Goal: Task Accomplishment & Management: Manage account settings

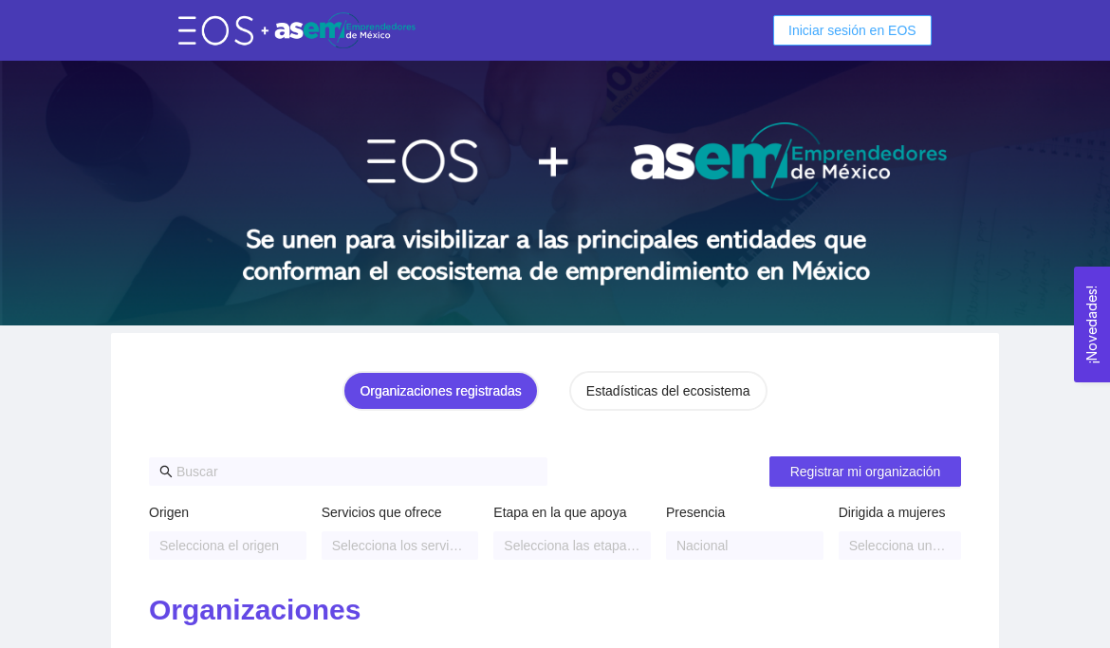
click at [882, 34] on span "Iniciar sesión en EOS" at bounding box center [852, 30] width 128 height 21
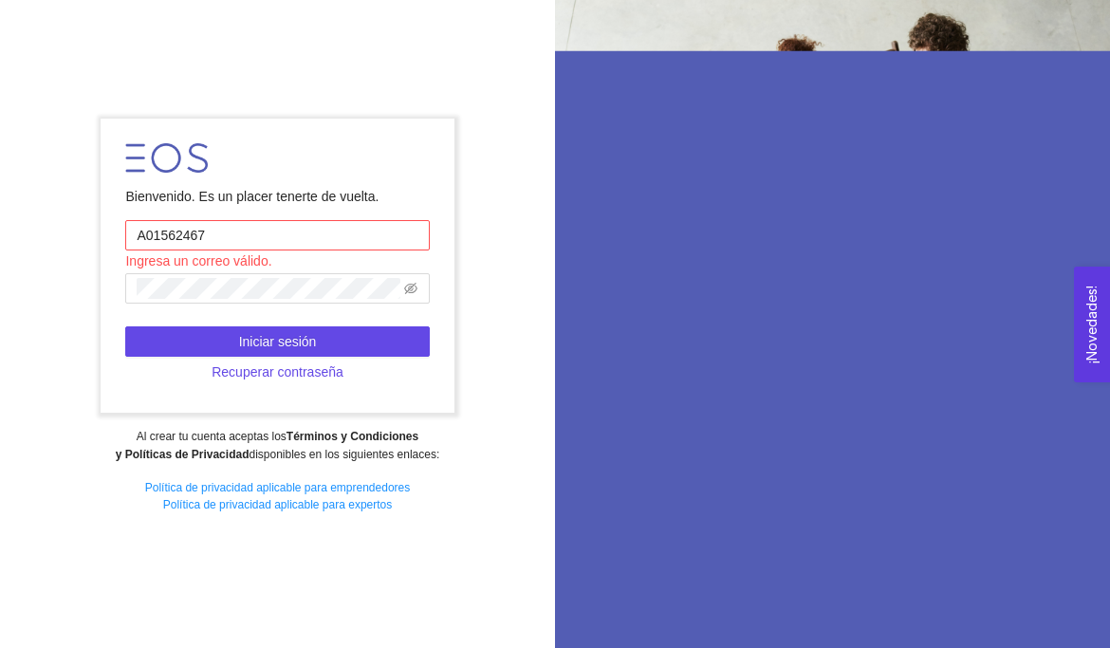
type input "[EMAIL_ADDRESS][DOMAIN_NAME]"
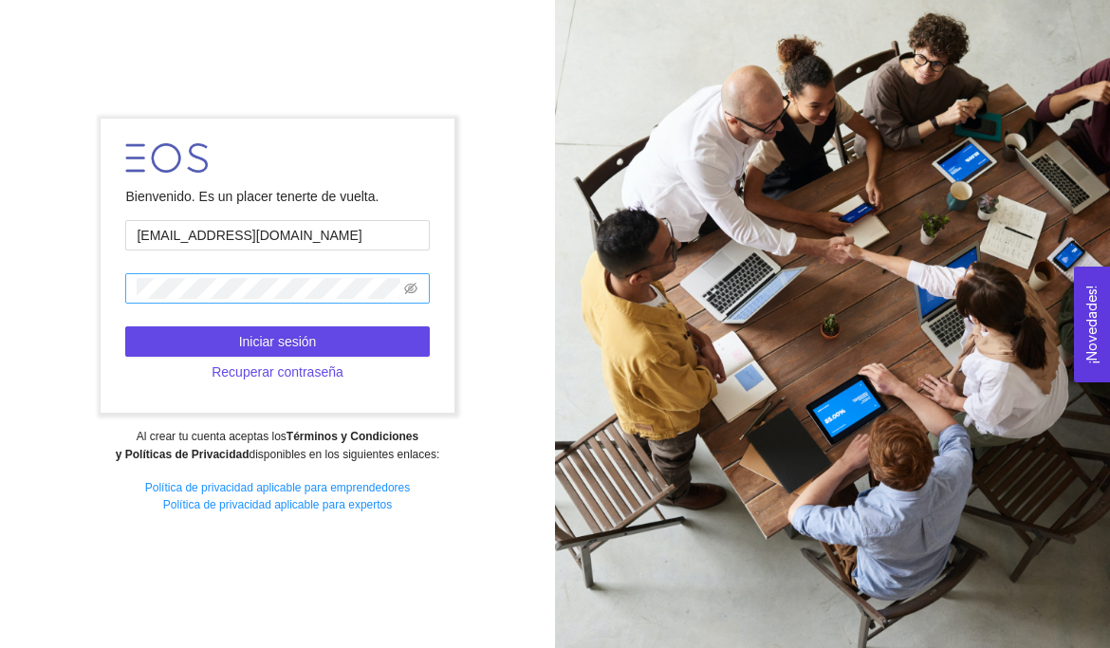
click at [238, 302] on span at bounding box center [277, 288] width 304 height 30
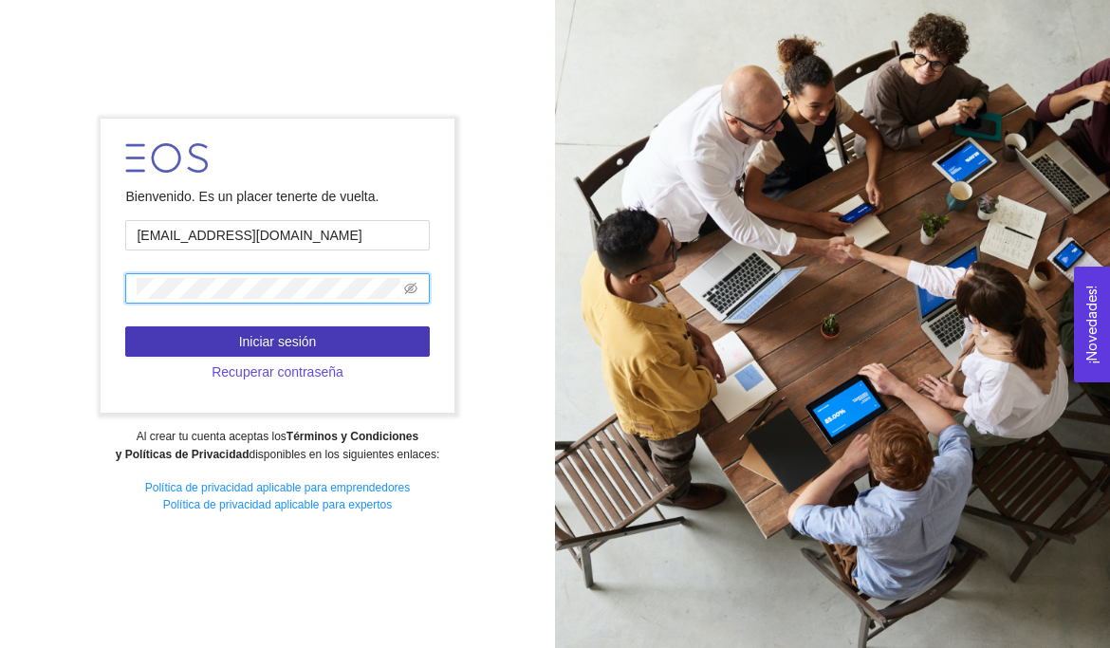
click at [165, 331] on button "Iniciar sesión" at bounding box center [277, 341] width 304 height 30
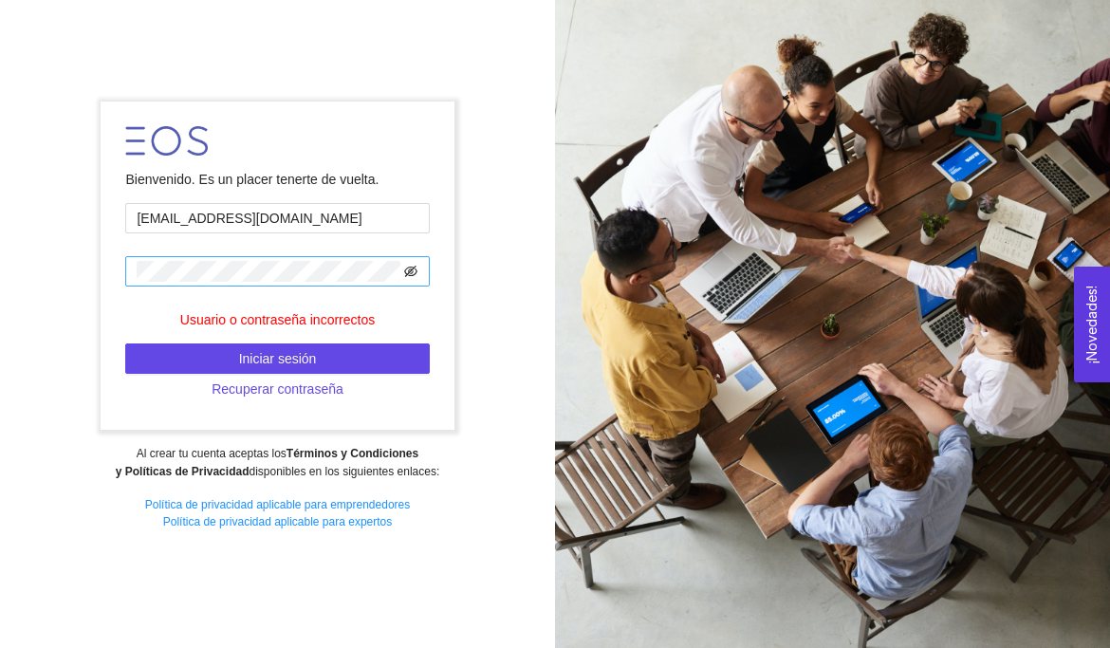
click at [408, 272] on icon "eye-invisible" at bounding box center [410, 271] width 13 height 13
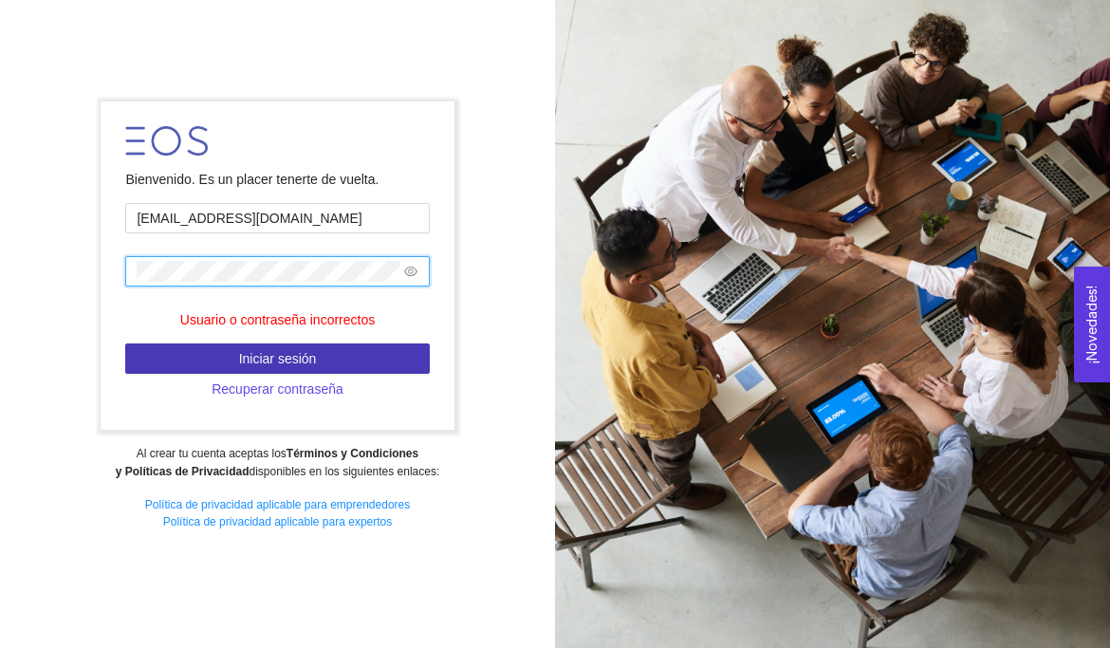
click at [178, 361] on button "Iniciar sesión" at bounding box center [277, 358] width 304 height 30
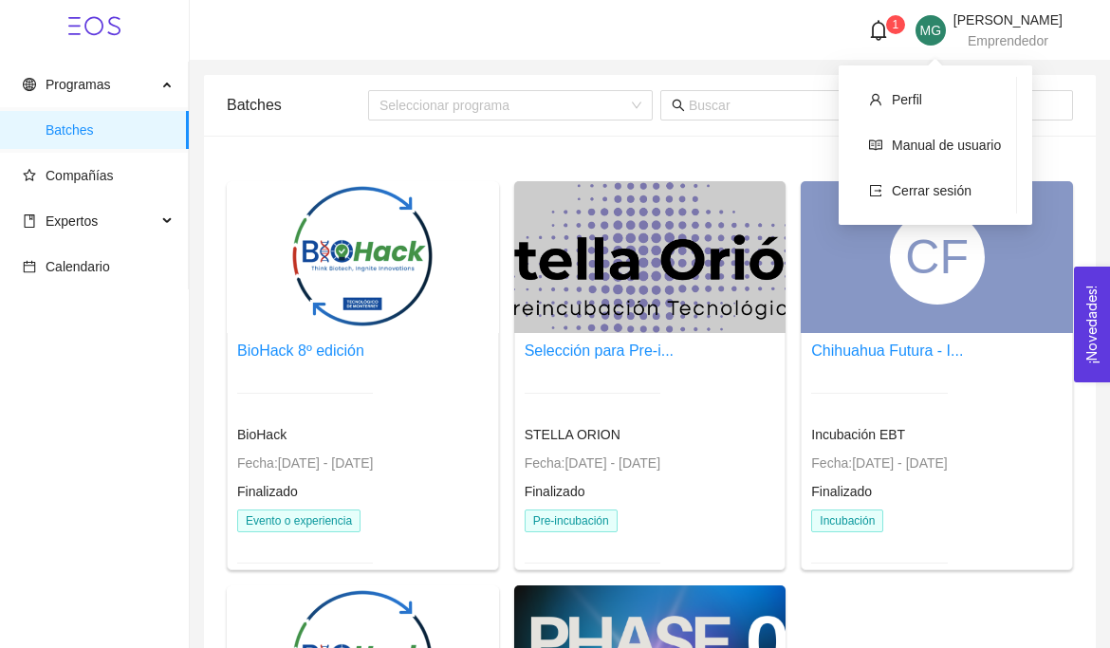
click at [968, 33] on span "Emprendedor" at bounding box center [1008, 40] width 81 height 15
click at [939, 105] on li "Perfil" at bounding box center [935, 100] width 162 height 38
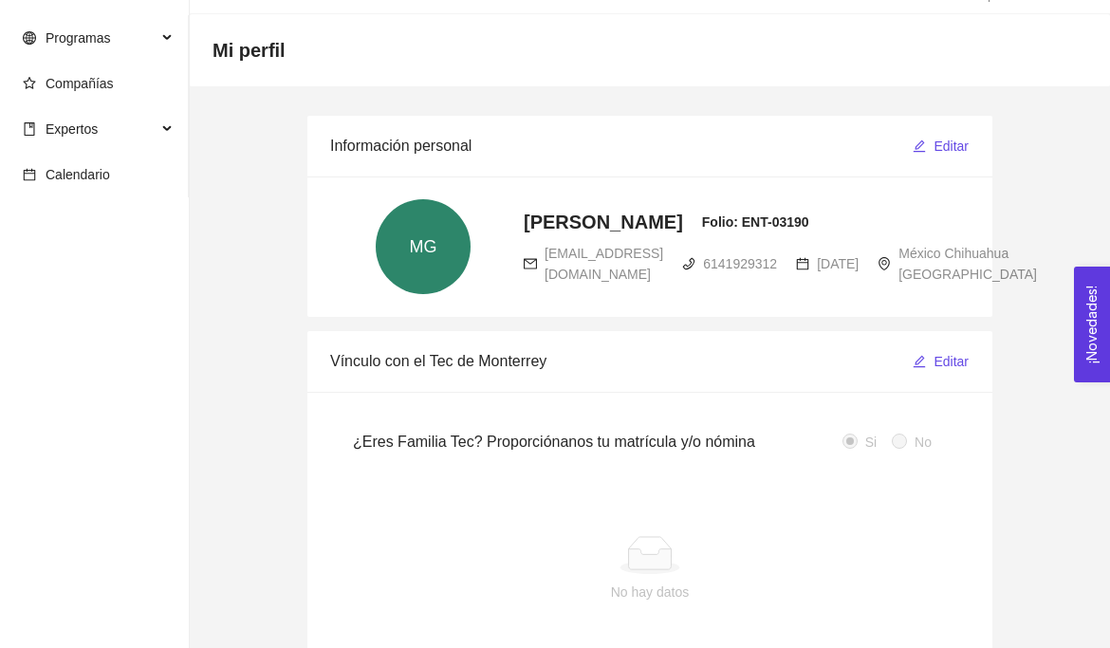
scroll to position [49, 0]
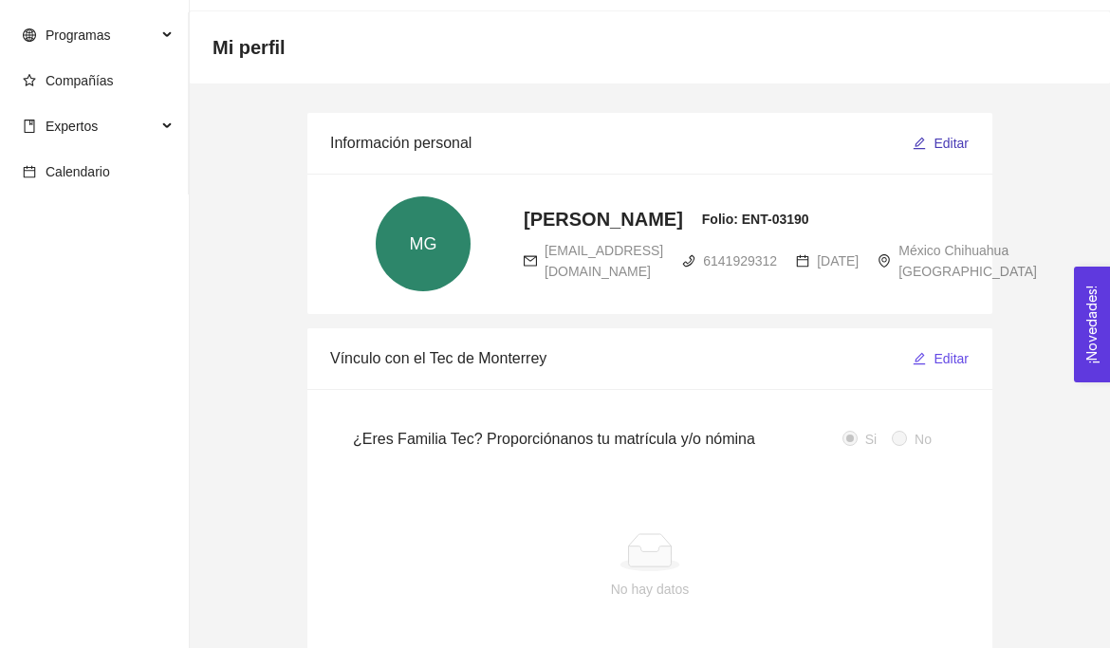
click at [938, 141] on span "Editar" at bounding box center [950, 143] width 35 height 21
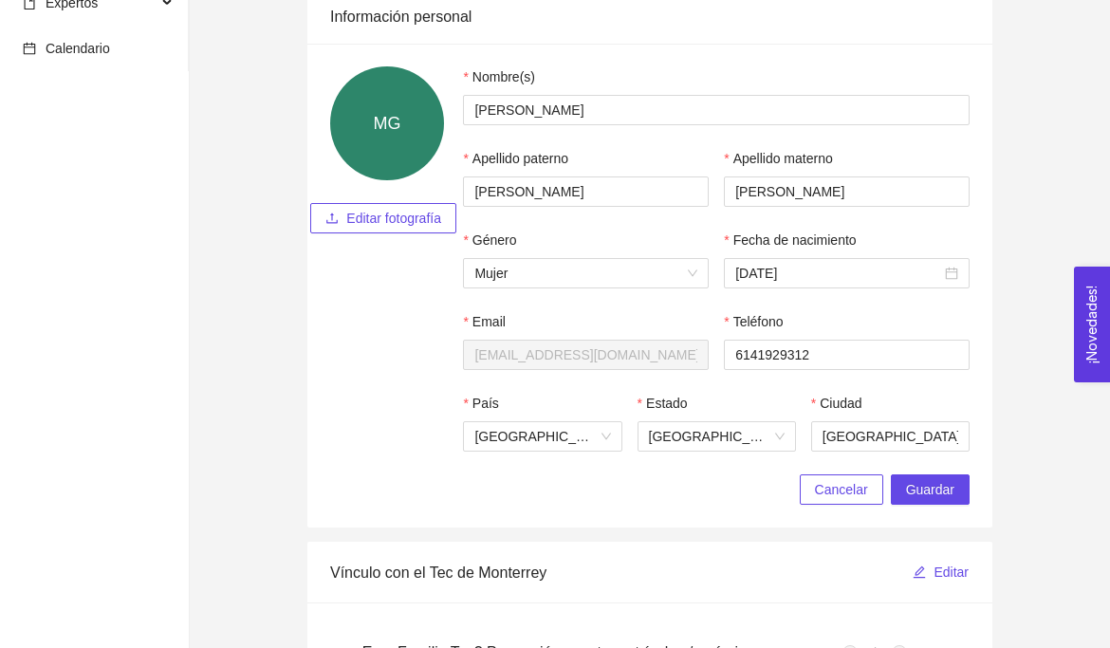
scroll to position [0, 0]
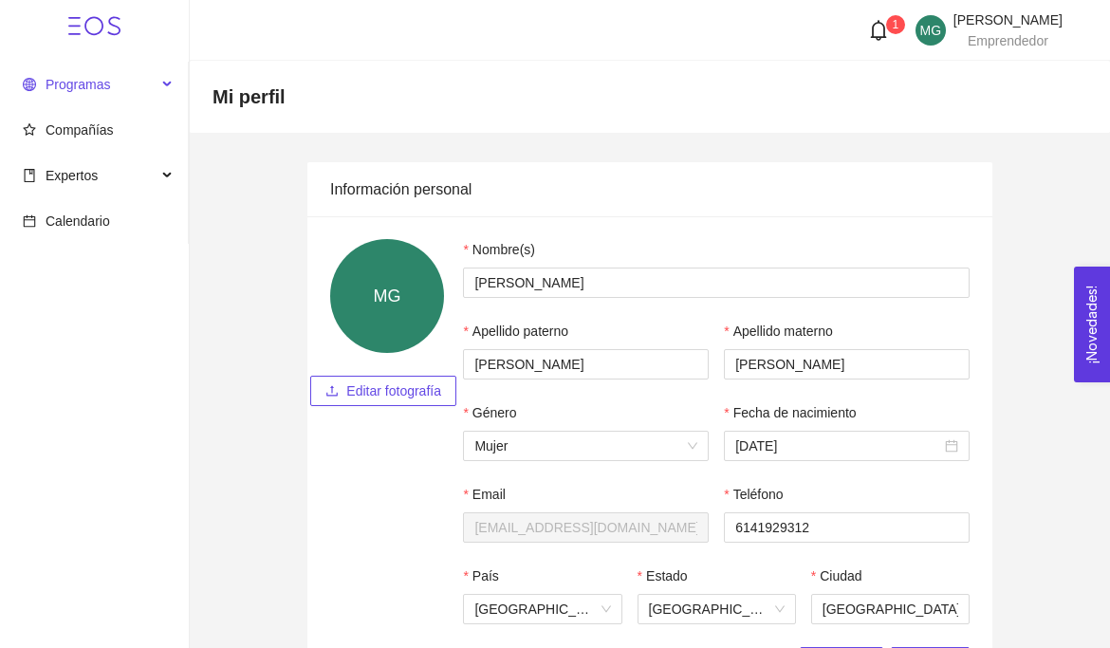
click at [108, 89] on span "Programas" at bounding box center [78, 84] width 65 height 15
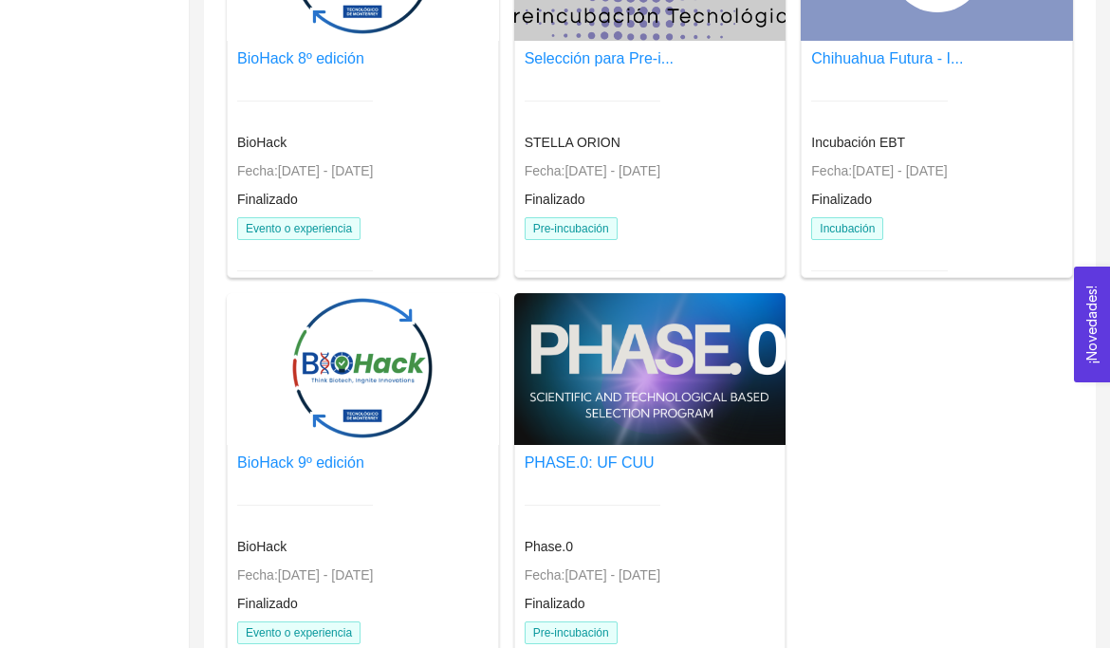
scroll to position [432, 0]
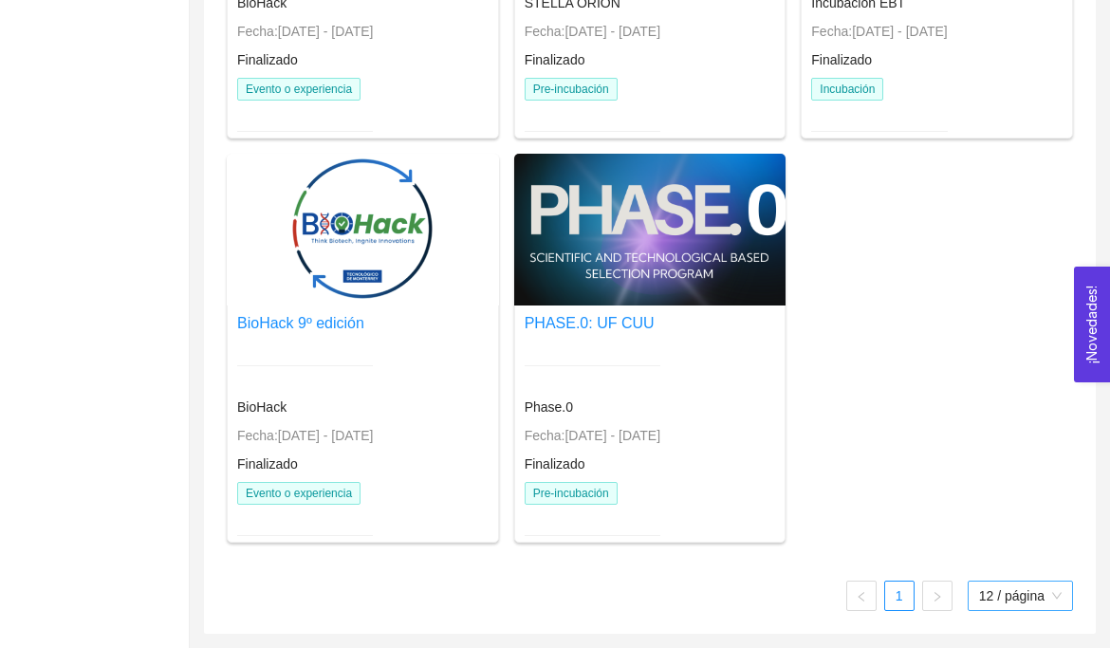
click at [1009, 599] on span "12 / página" at bounding box center [1020, 595] width 83 height 28
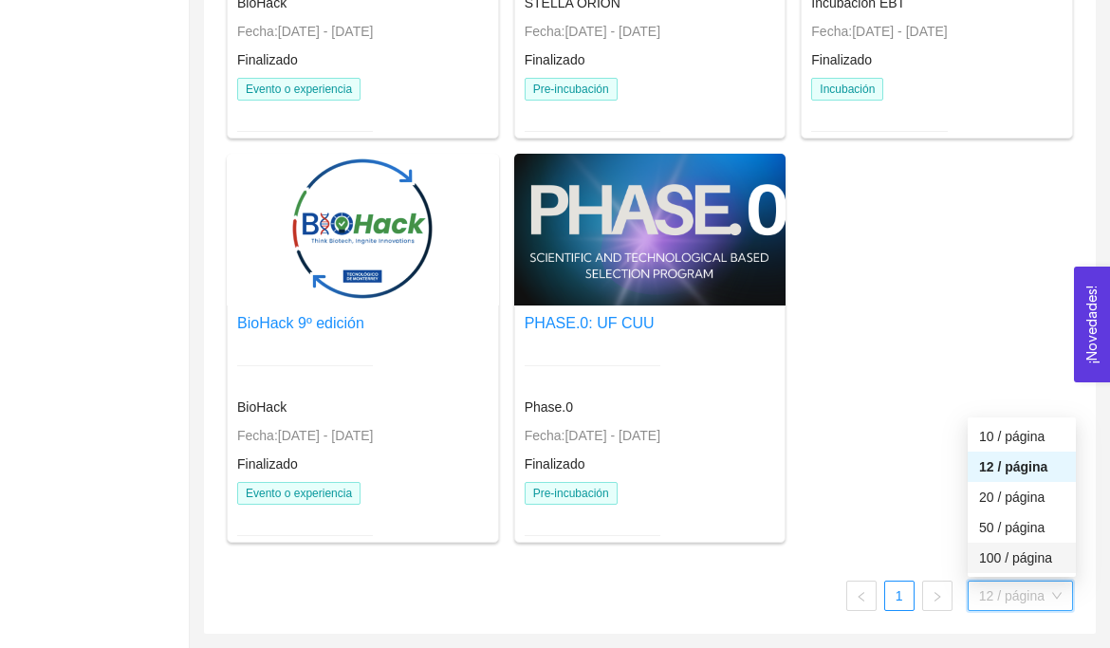
click at [921, 460] on div "BioHack 8º edición BioHack Fecha: 22/04/2022 - 23/04/2022 Finalizado Evento o e…" at bounding box center [649, 154] width 861 height 808
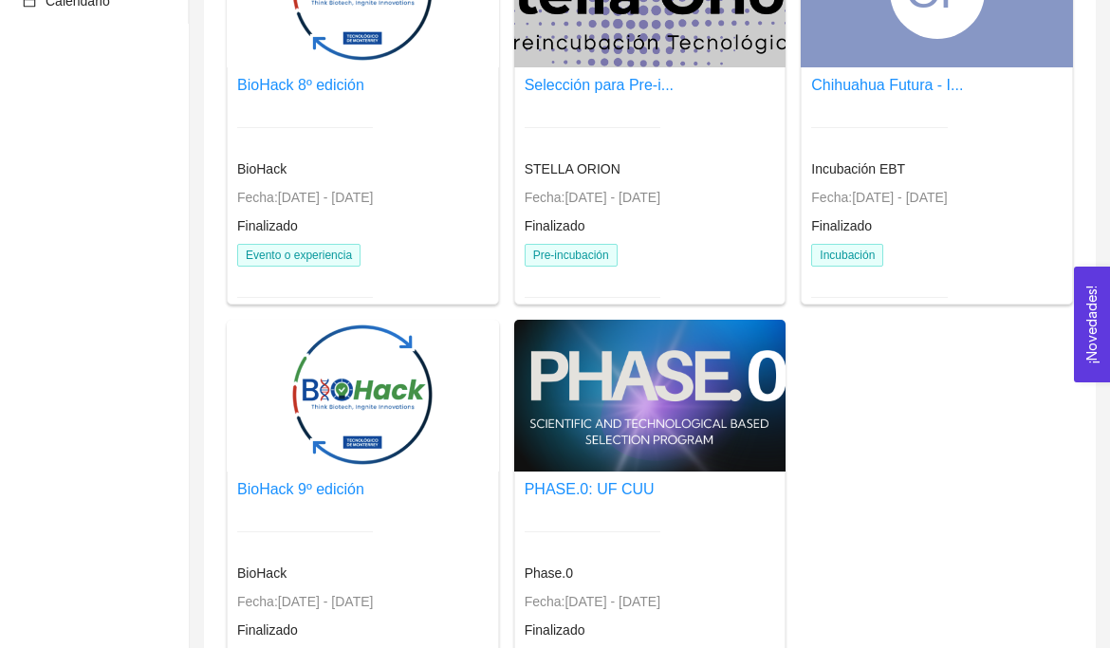
scroll to position [0, 0]
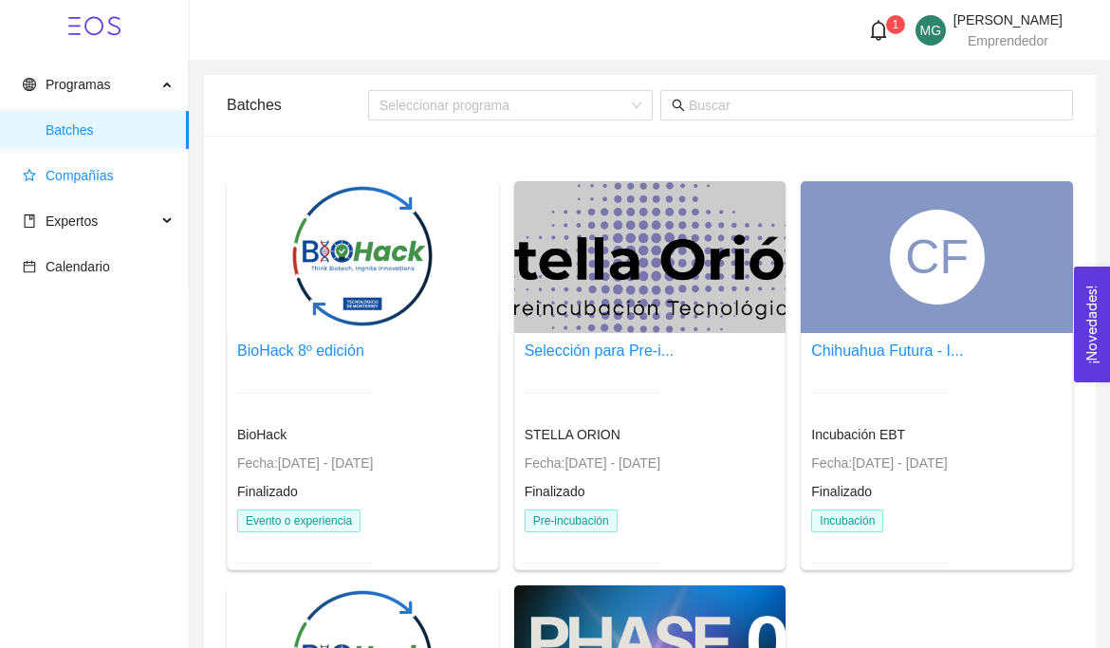
click at [95, 180] on span "Compañías" at bounding box center [80, 175] width 68 height 15
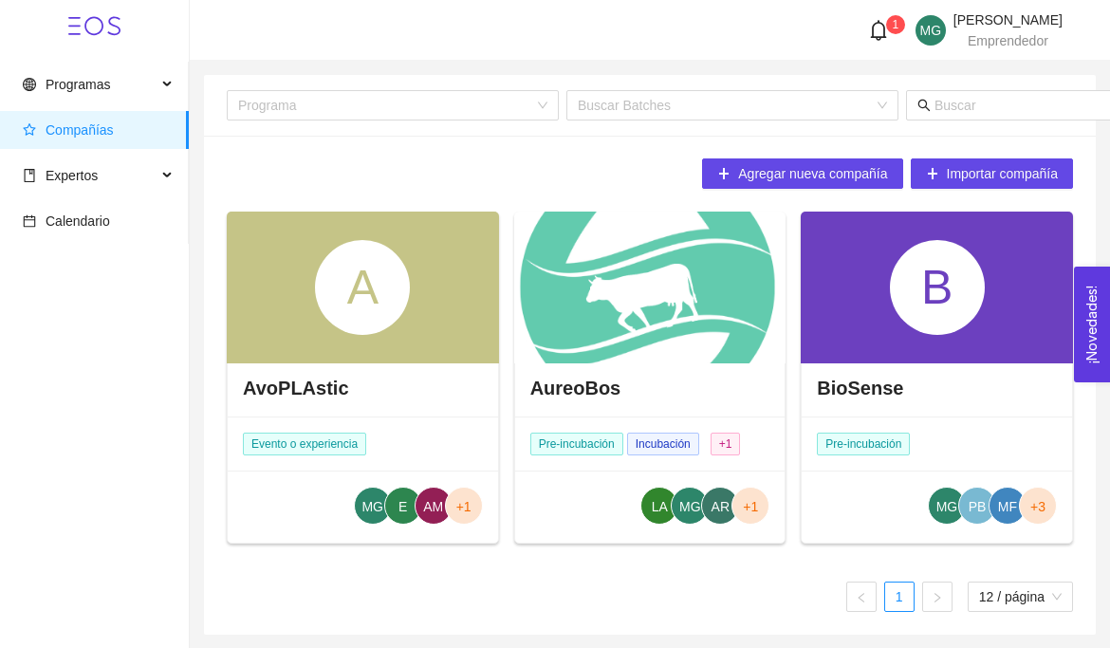
click at [660, 373] on div "AureoBos" at bounding box center [650, 388] width 270 height 57
click at [754, 507] on span "+1" at bounding box center [750, 507] width 15 height 38
click at [701, 363] on div "AureoBos" at bounding box center [650, 388] width 270 height 57
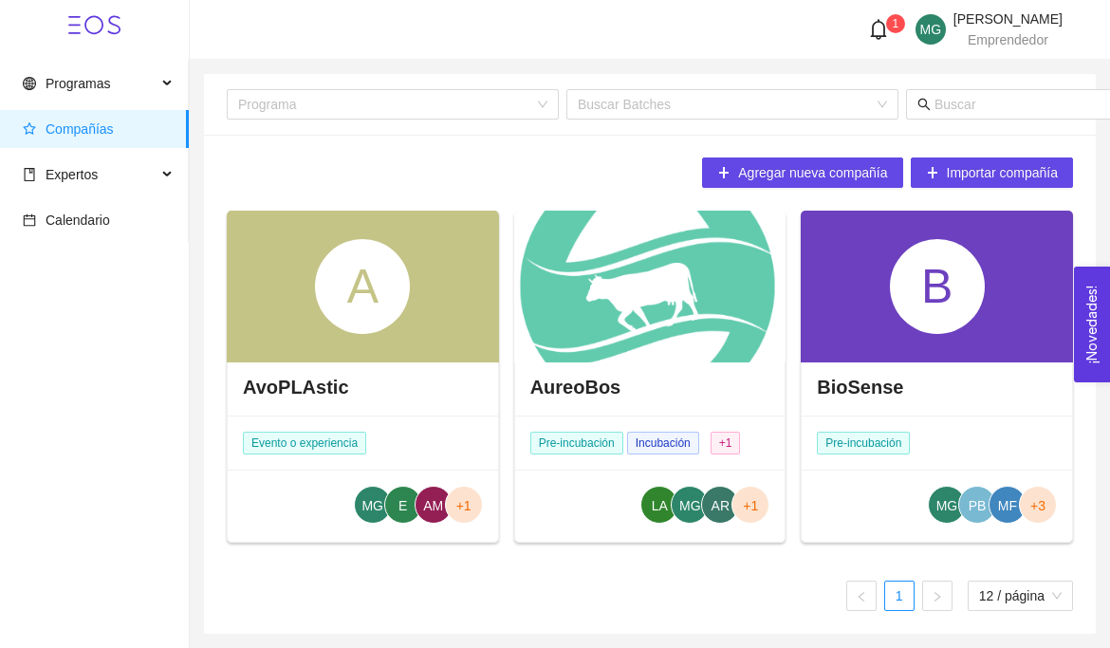
click at [696, 333] on div at bounding box center [650, 287] width 272 height 152
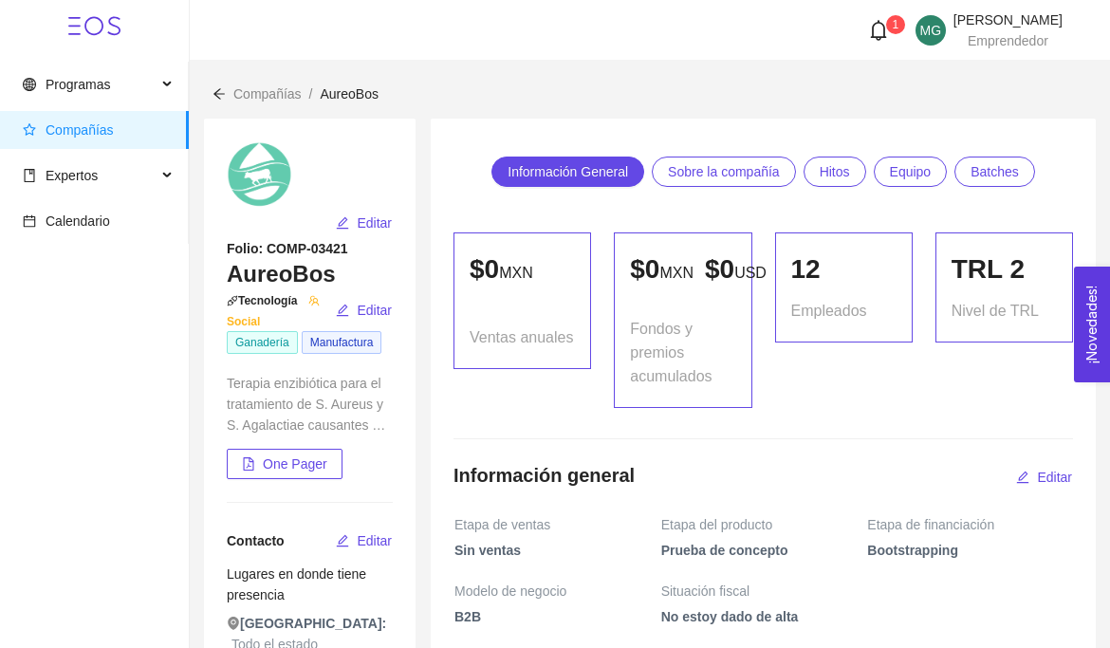
click at [868, 23] on icon "bell" at bounding box center [878, 30] width 21 height 21
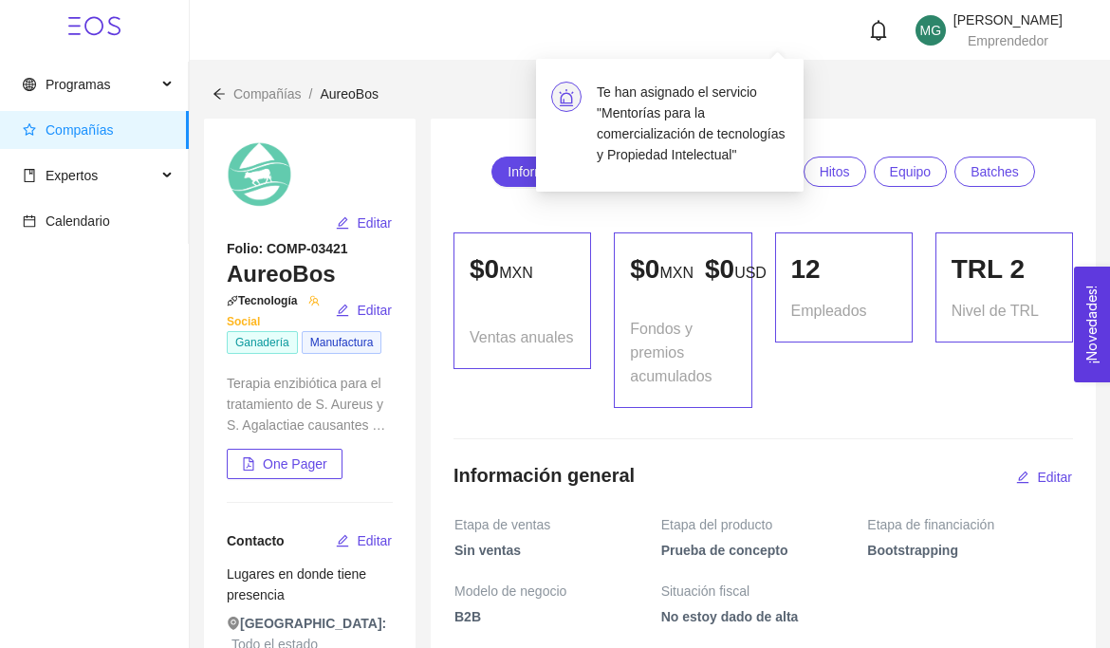
click at [921, 408] on div "12 Empleados" at bounding box center [844, 319] width 160 height 175
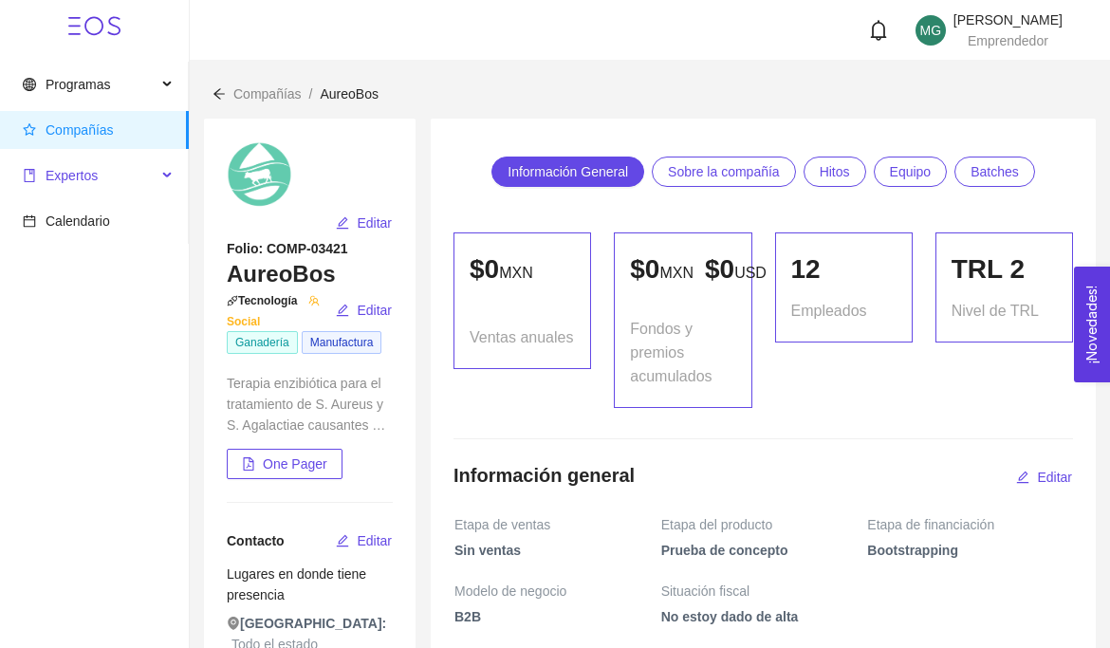
click at [106, 183] on span "Expertos" at bounding box center [90, 176] width 134 height 38
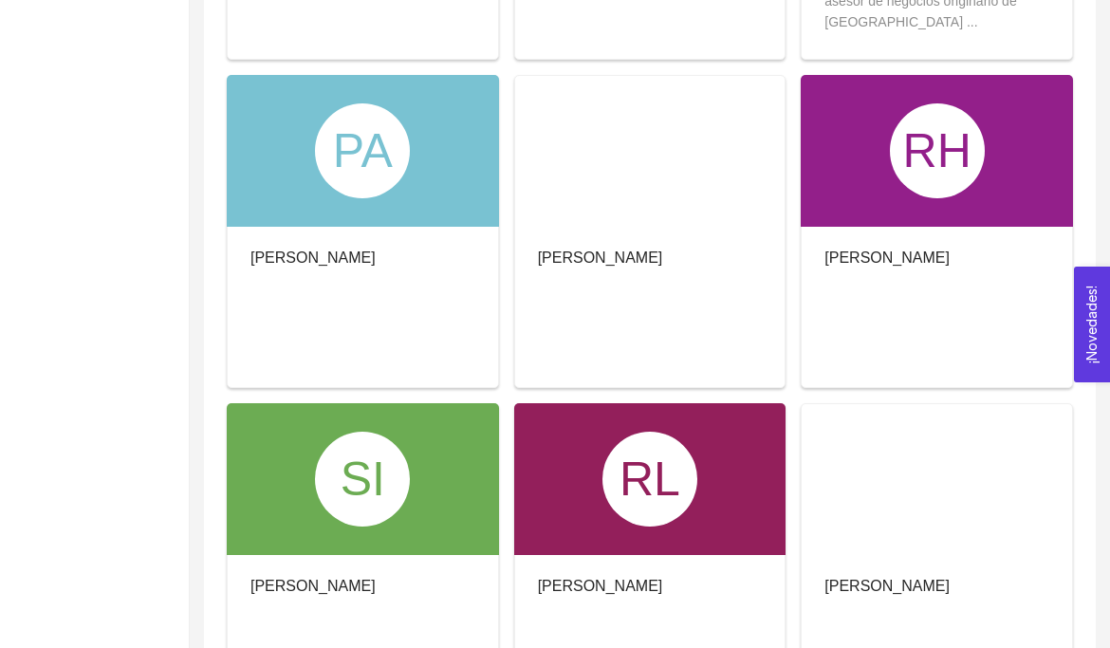
scroll to position [913, 0]
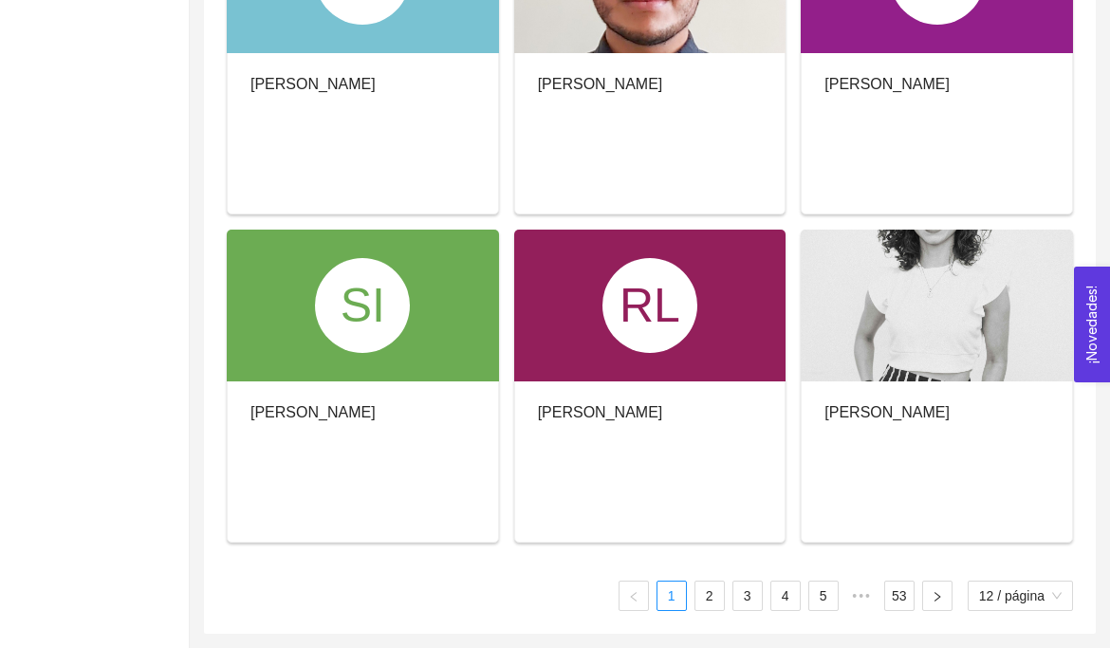
click at [882, 157] on div "RH Rodrigo Huerta" at bounding box center [937, 57] width 272 height 313
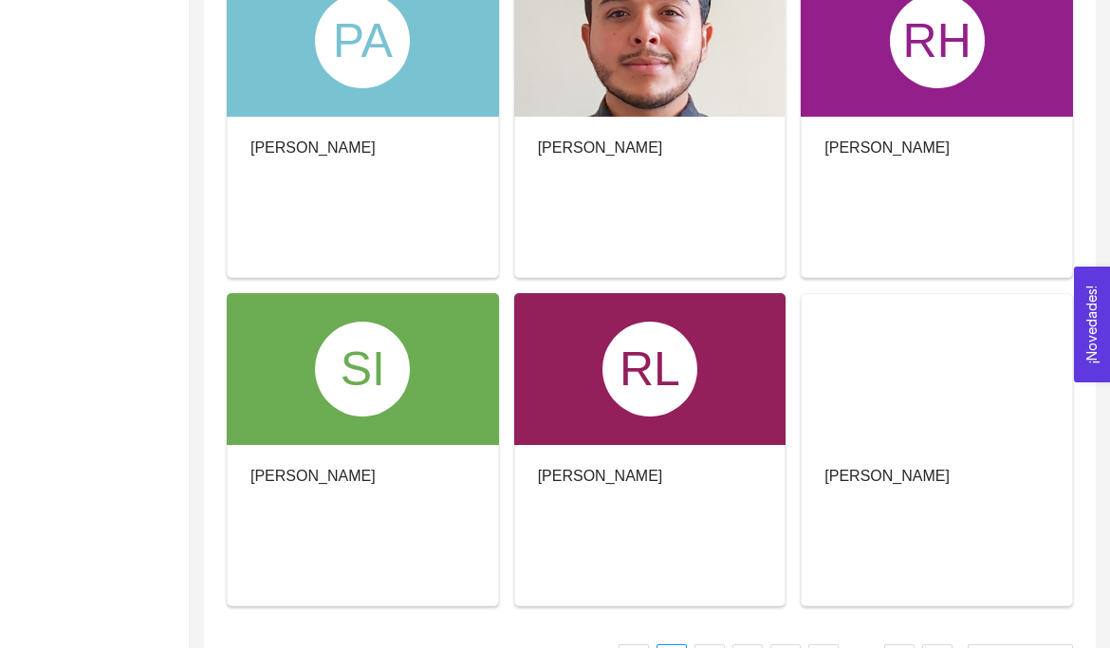
scroll to position [913, 0]
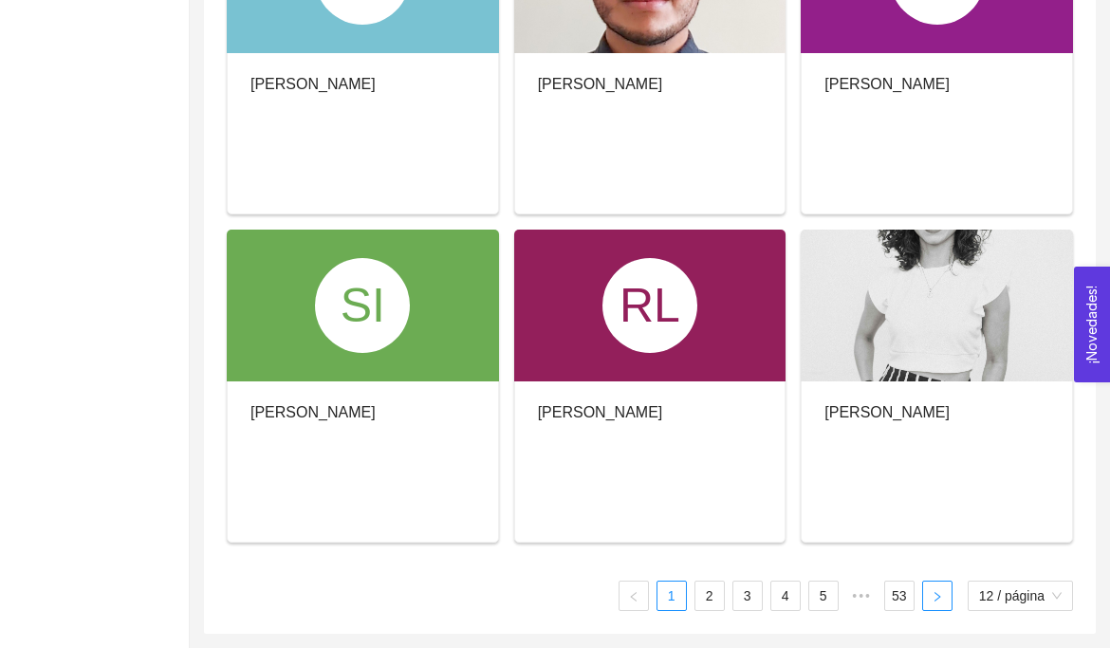
click at [932, 597] on icon "right" at bounding box center [936, 596] width 11 height 11
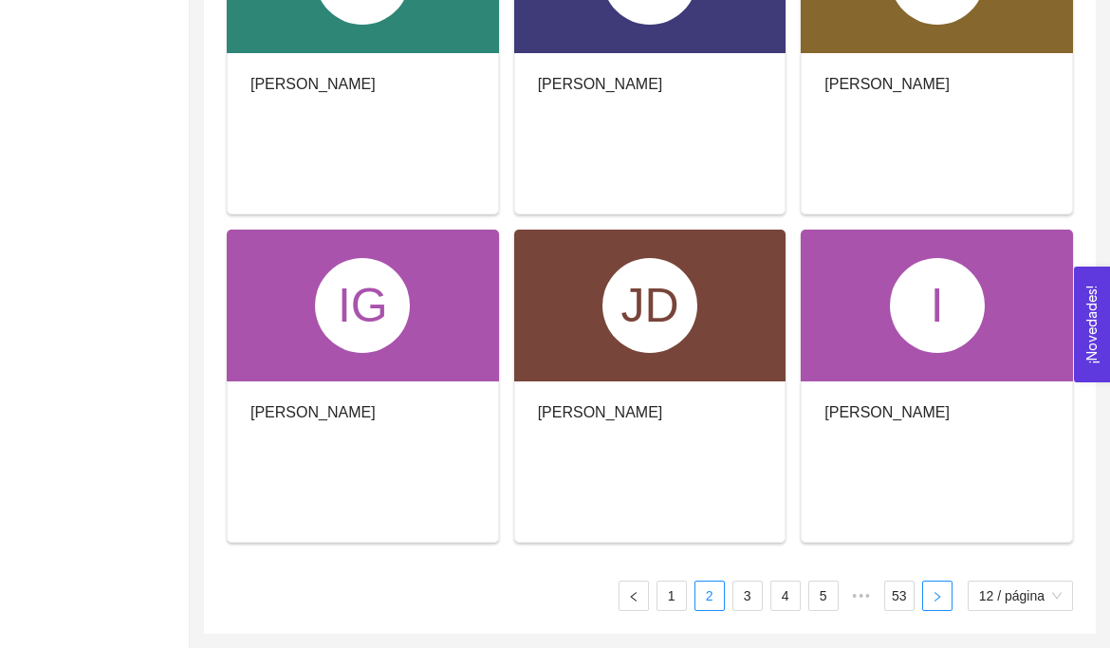
click at [946, 592] on button "button" at bounding box center [937, 596] width 30 height 30
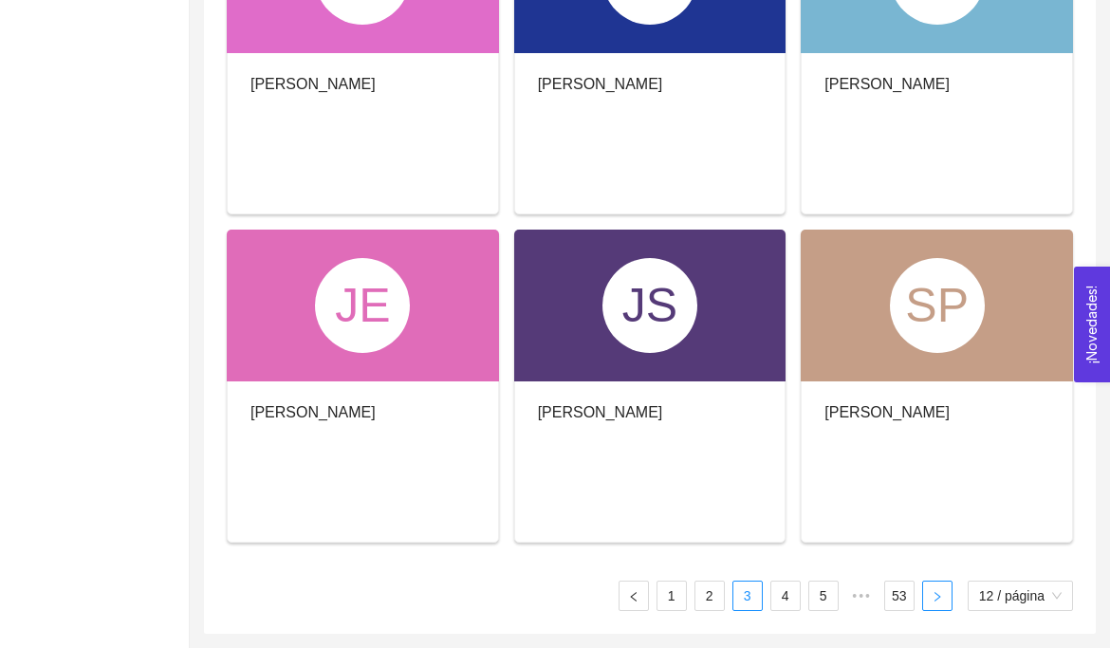
click at [933, 583] on button "button" at bounding box center [937, 596] width 30 height 30
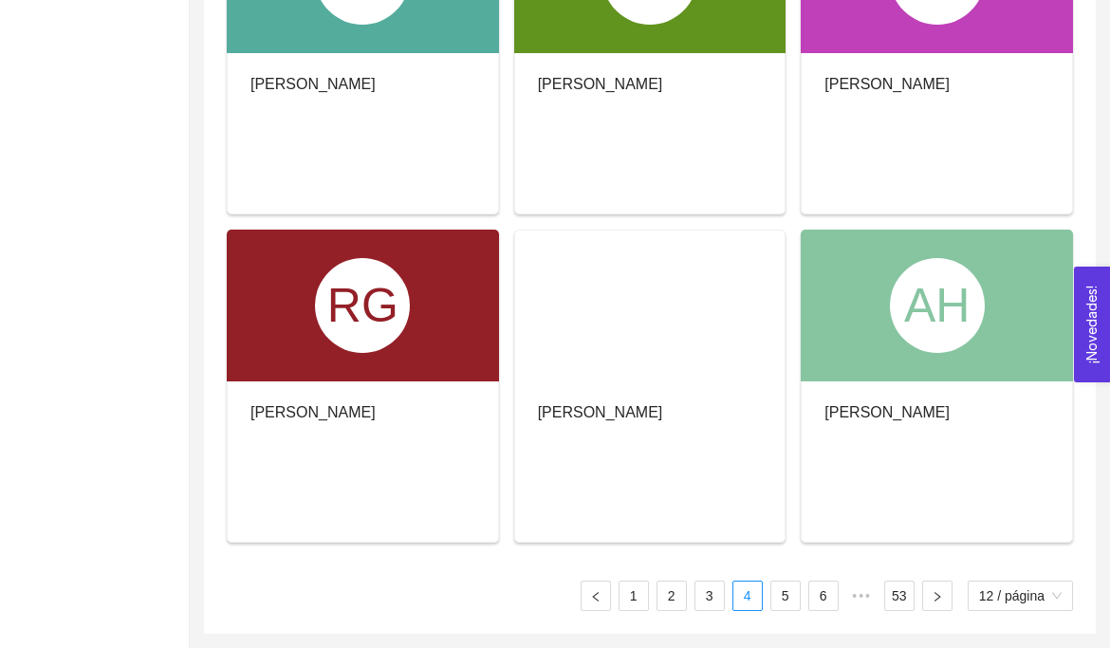
scroll to position [0, 0]
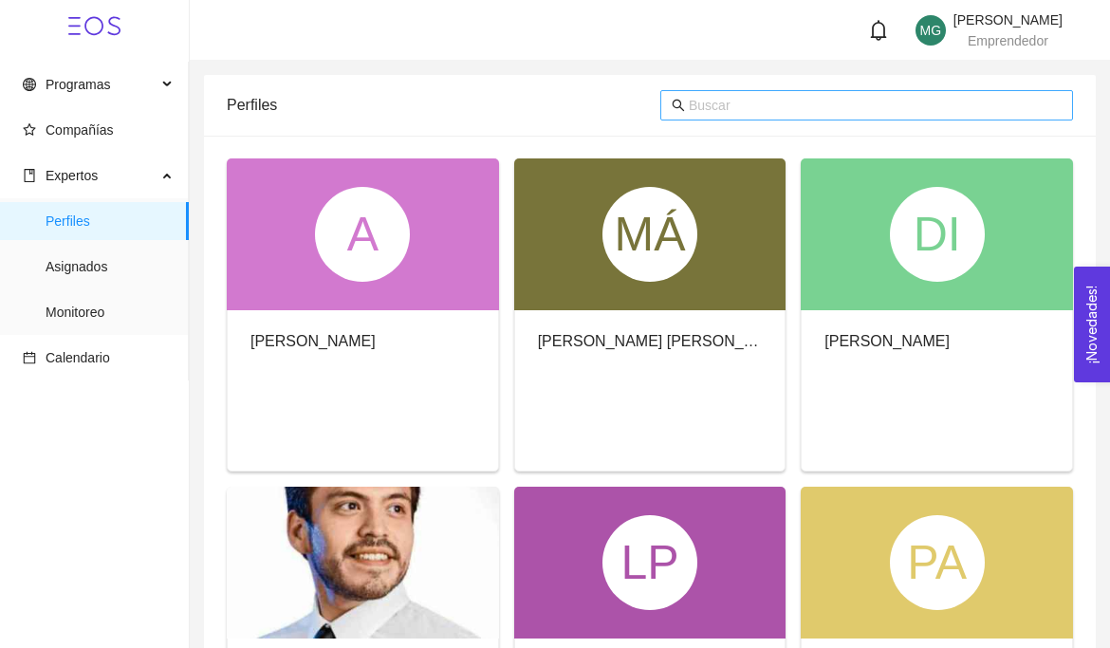
click at [705, 108] on input "text" at bounding box center [875, 105] width 373 height 21
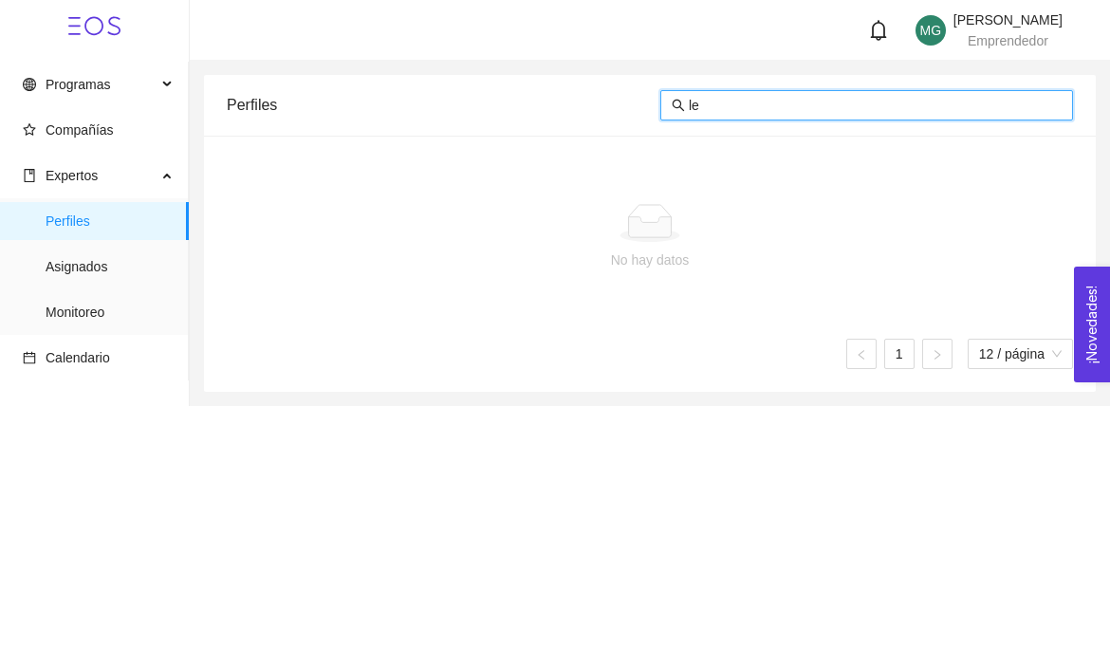
type input "l"
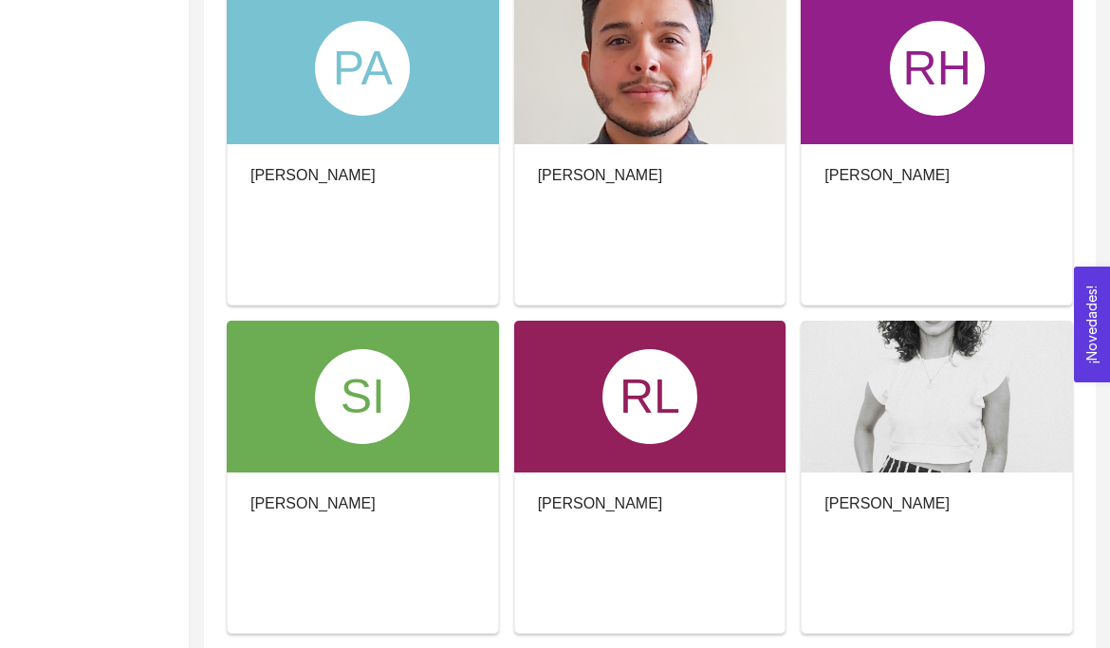
scroll to position [825, 0]
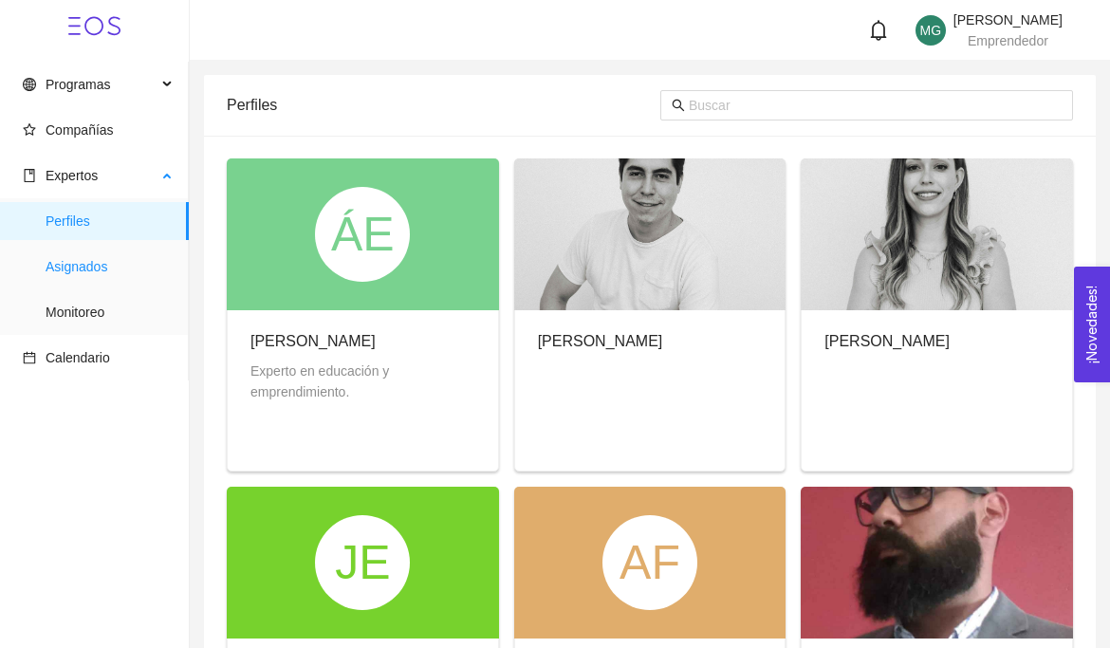
click at [111, 281] on span "Asignados" at bounding box center [110, 267] width 128 height 38
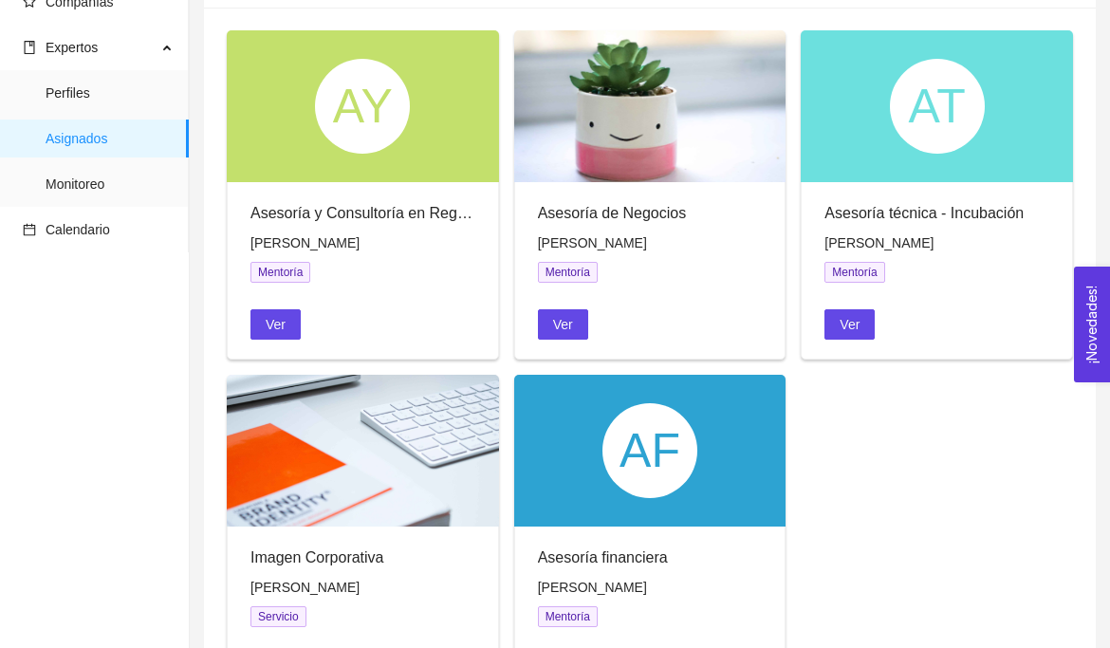
scroll to position [178, 0]
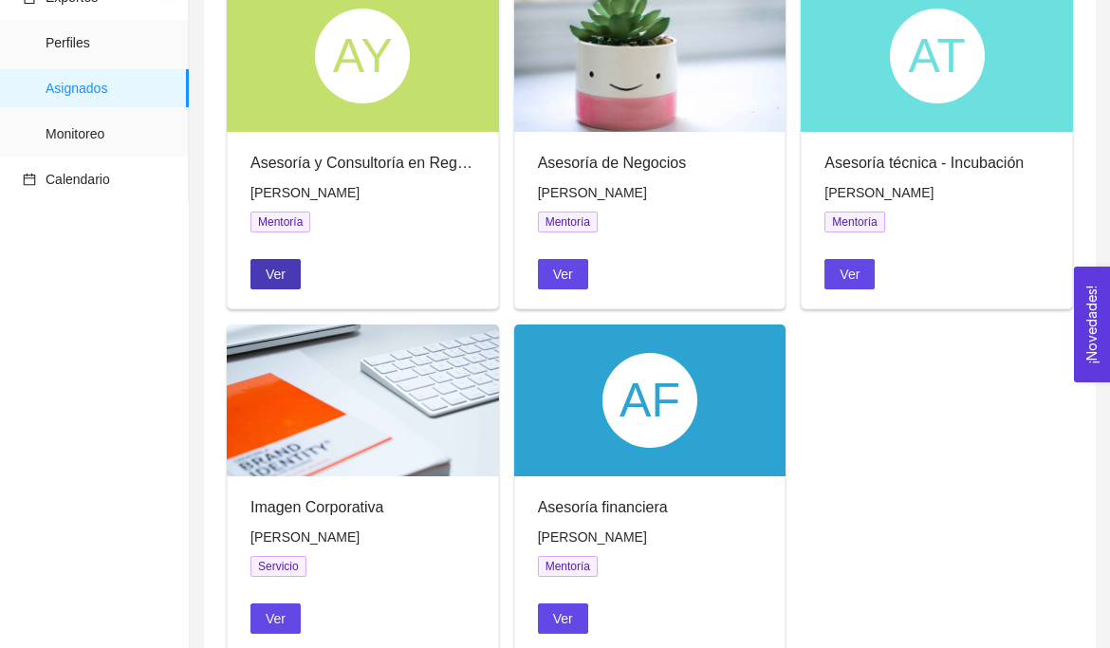
click at [286, 285] on span "Ver" at bounding box center [276, 274] width 20 height 21
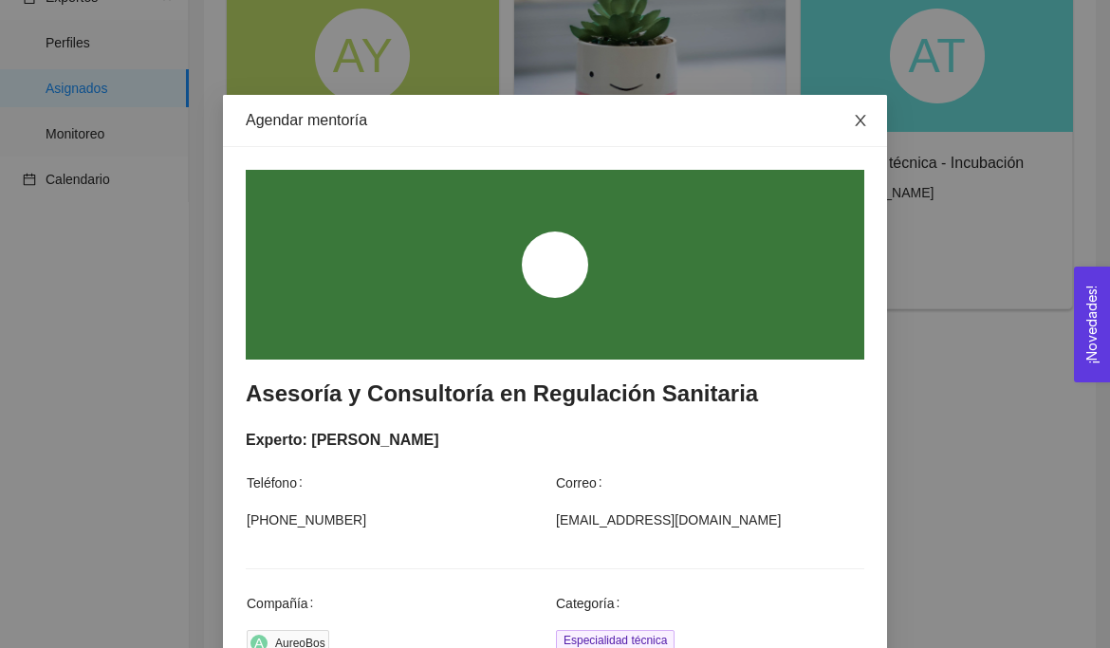
click at [866, 119] on icon "close" at bounding box center [860, 120] width 15 height 15
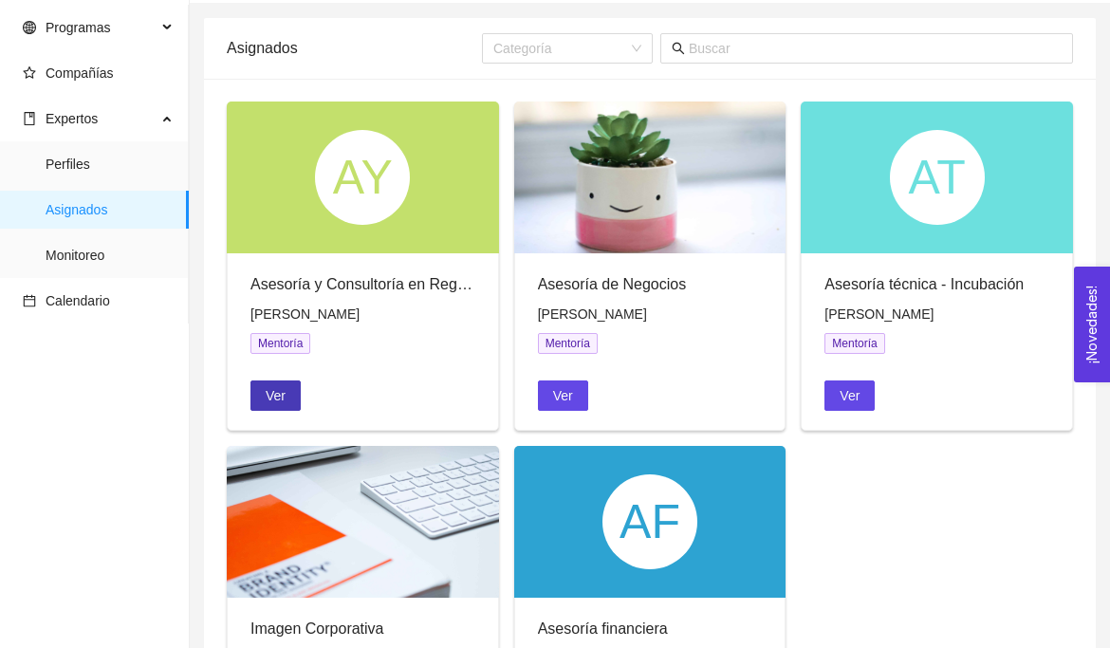
scroll to position [0, 0]
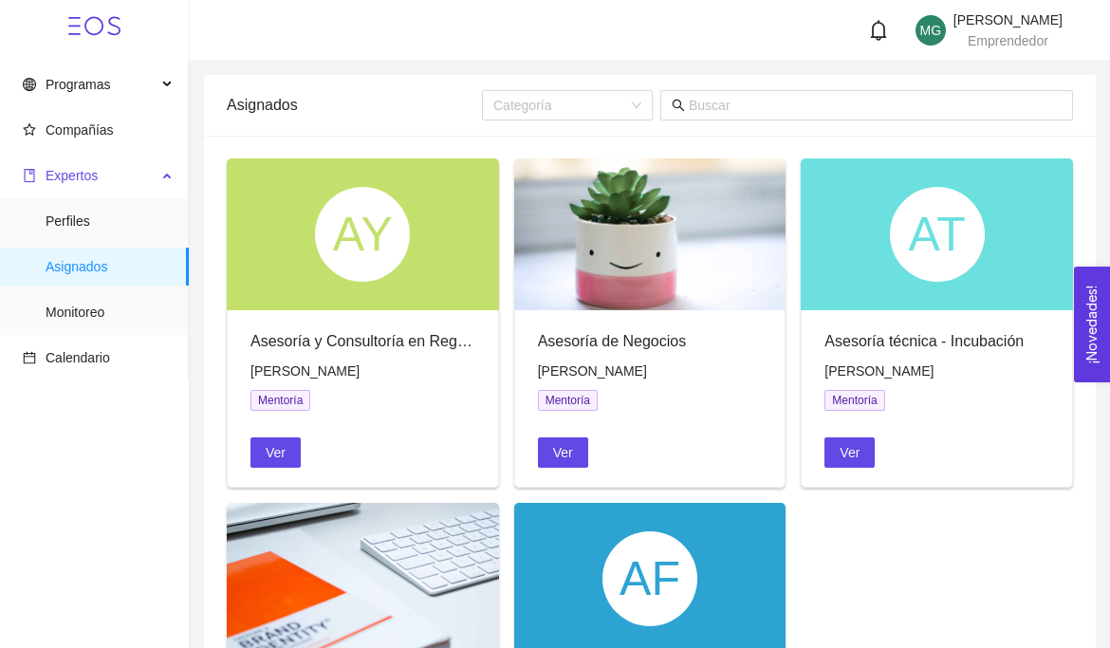
click at [125, 176] on span "Expertos" at bounding box center [90, 176] width 134 height 38
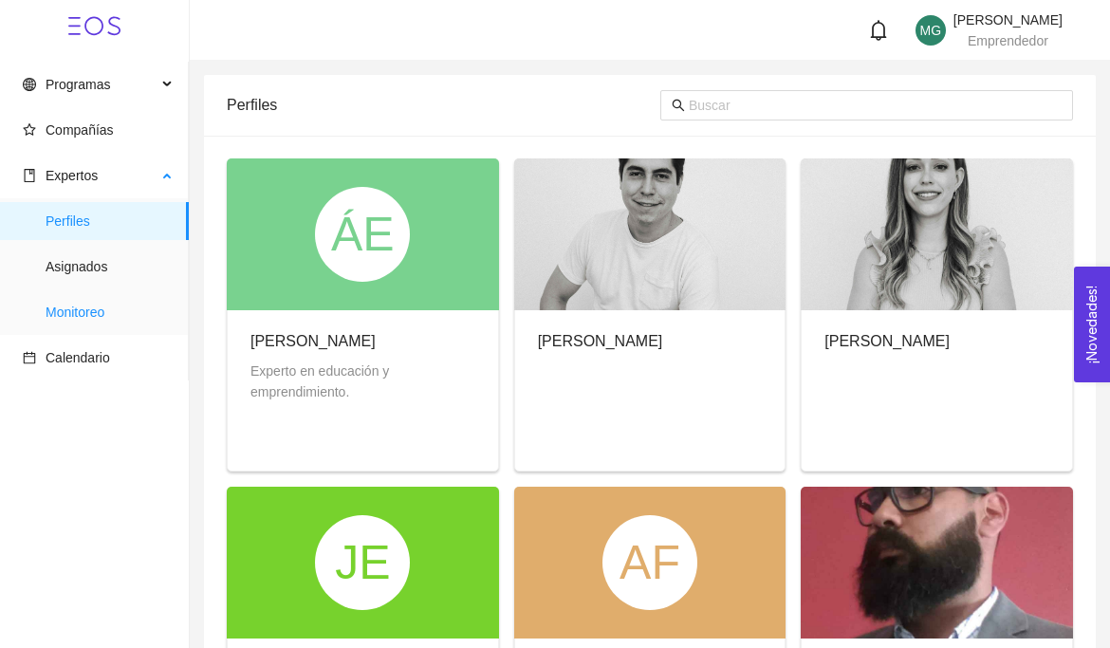
click at [129, 313] on span "Monitoreo" at bounding box center [110, 312] width 128 height 38
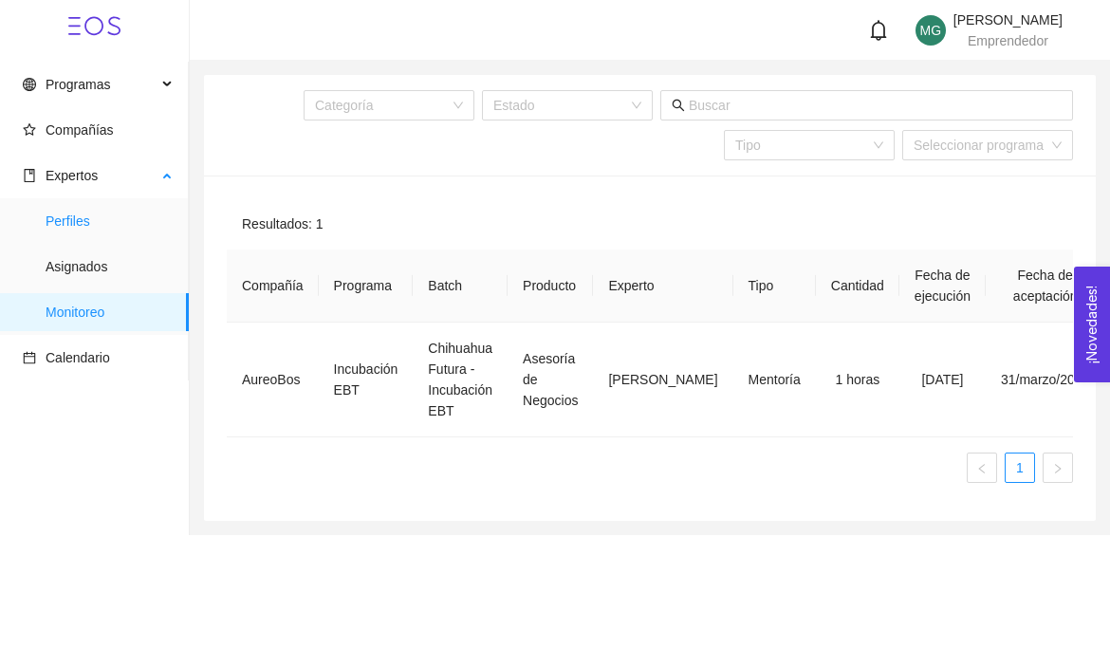
click at [90, 222] on span "Perfiles" at bounding box center [110, 221] width 128 height 38
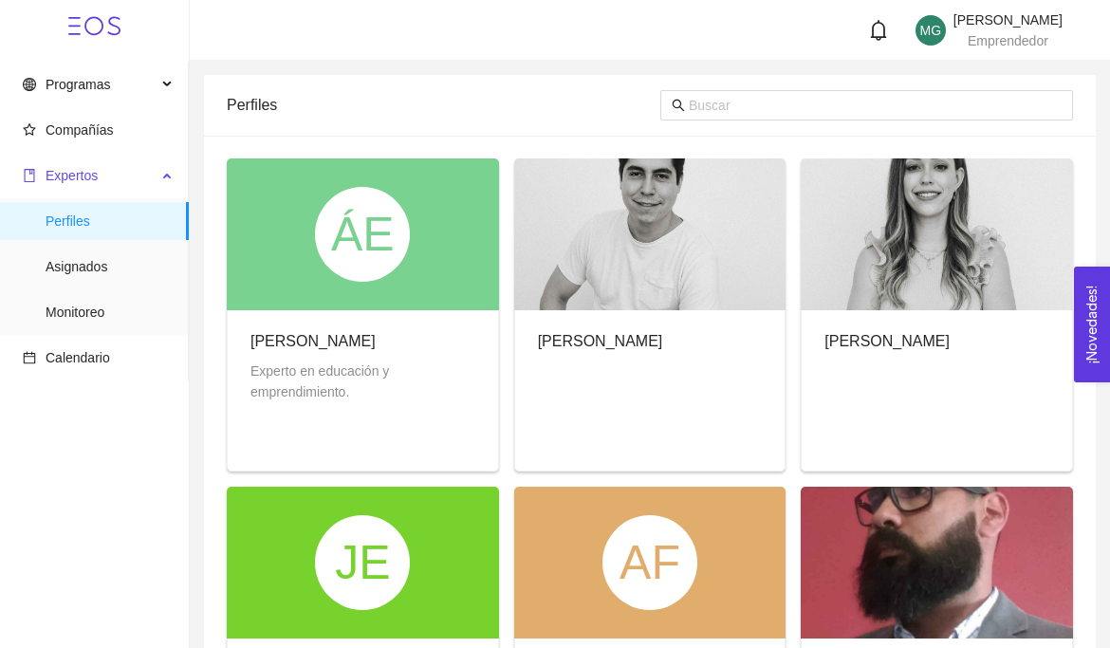
click at [90, 168] on span "Expertos" at bounding box center [72, 175] width 52 height 15
click at [121, 131] on span "Compañías" at bounding box center [98, 130] width 151 height 38
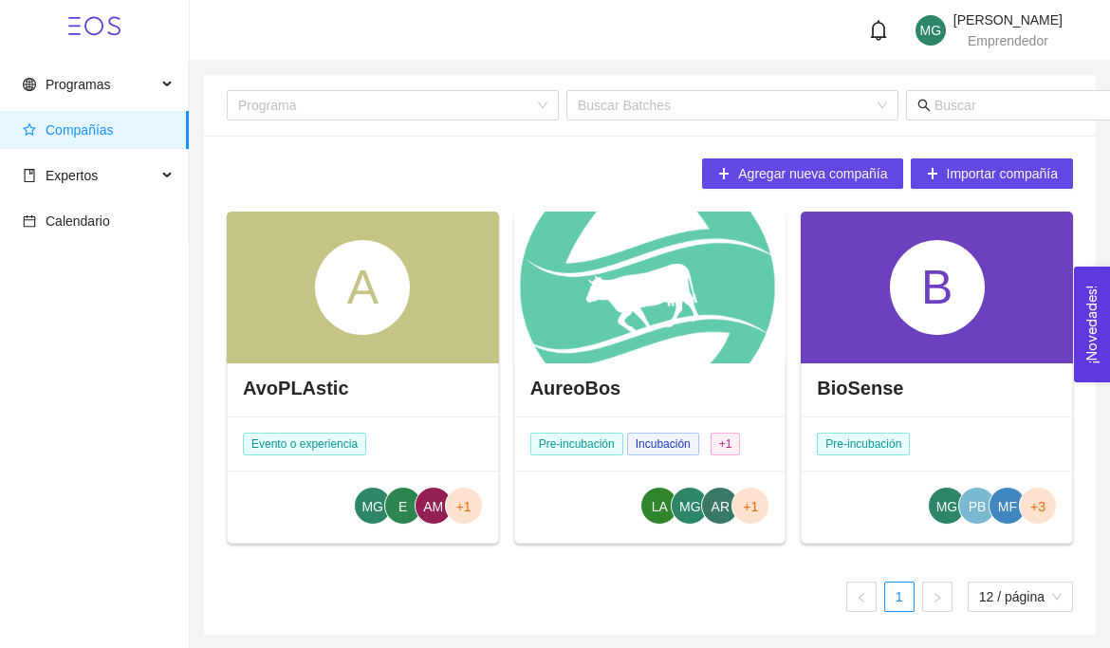
click at [697, 349] on div at bounding box center [650, 288] width 272 height 152
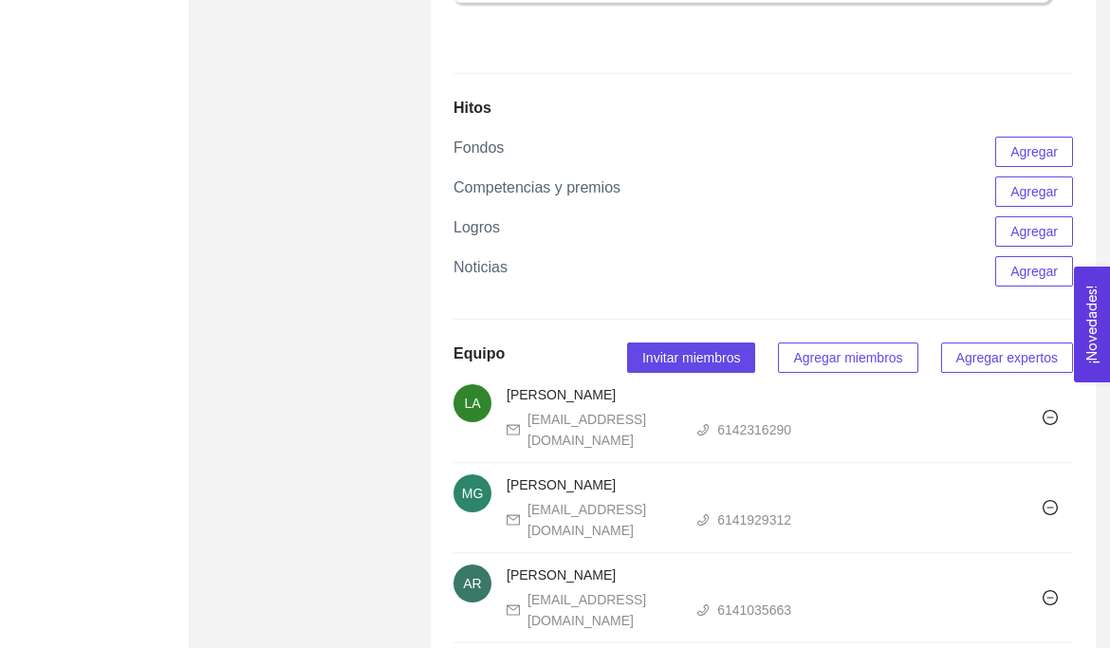
scroll to position [1159, 0]
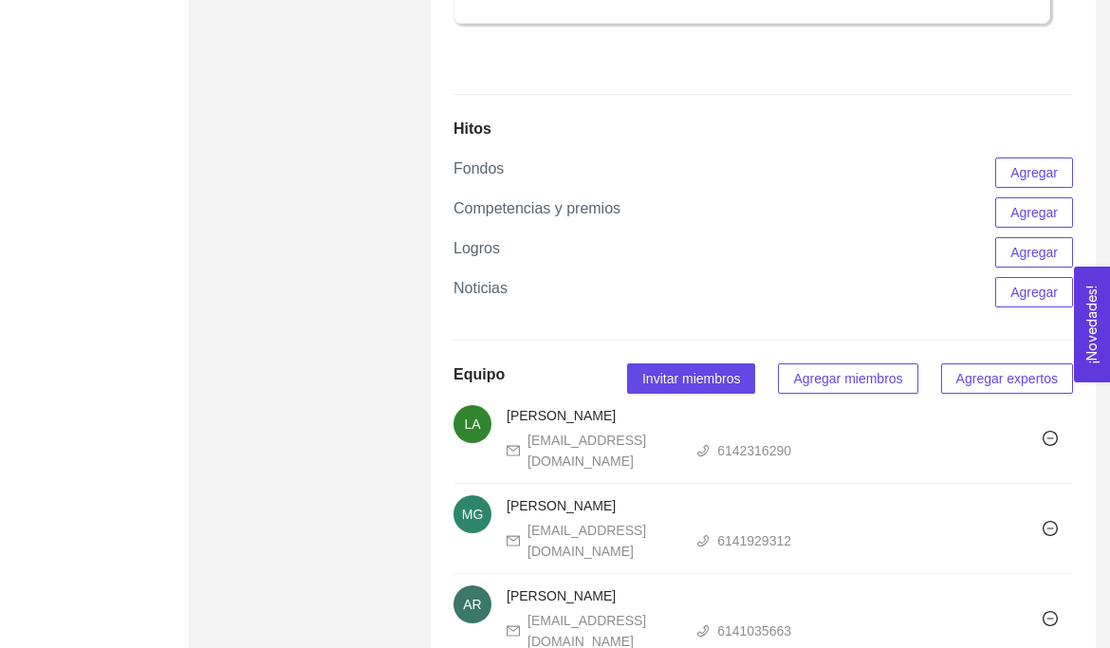
click at [963, 389] on span "Agregar expertos" at bounding box center [1006, 378] width 101 height 21
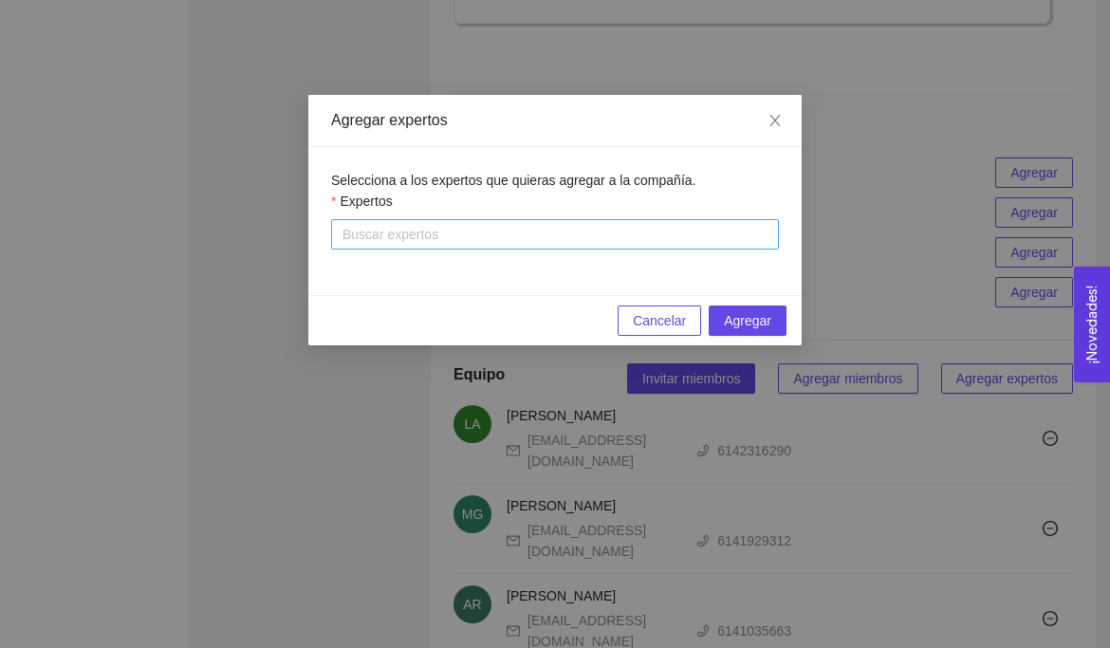
click at [566, 231] on div at bounding box center [555, 234] width 438 height 23
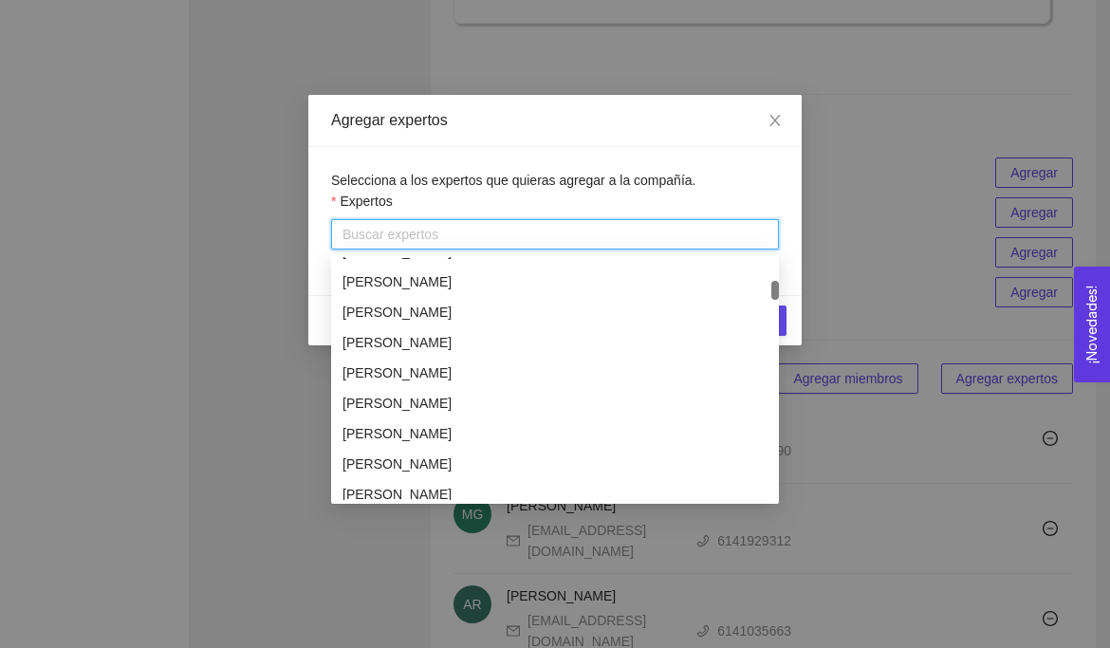
scroll to position [1552, 0]
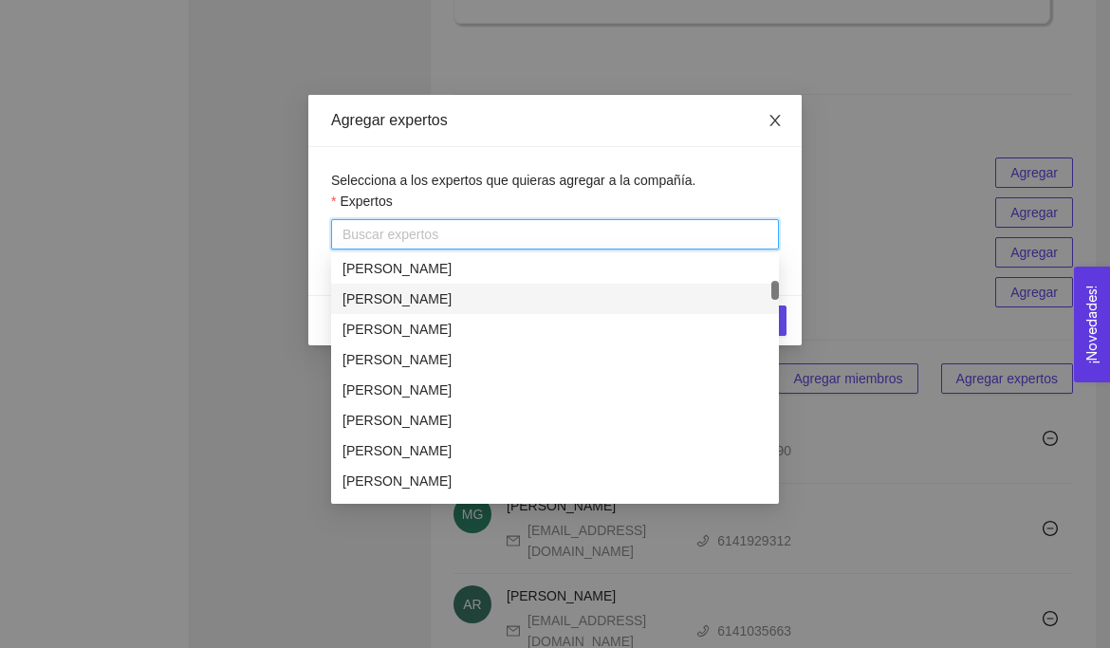
click at [781, 120] on icon "close" at bounding box center [774, 120] width 15 height 15
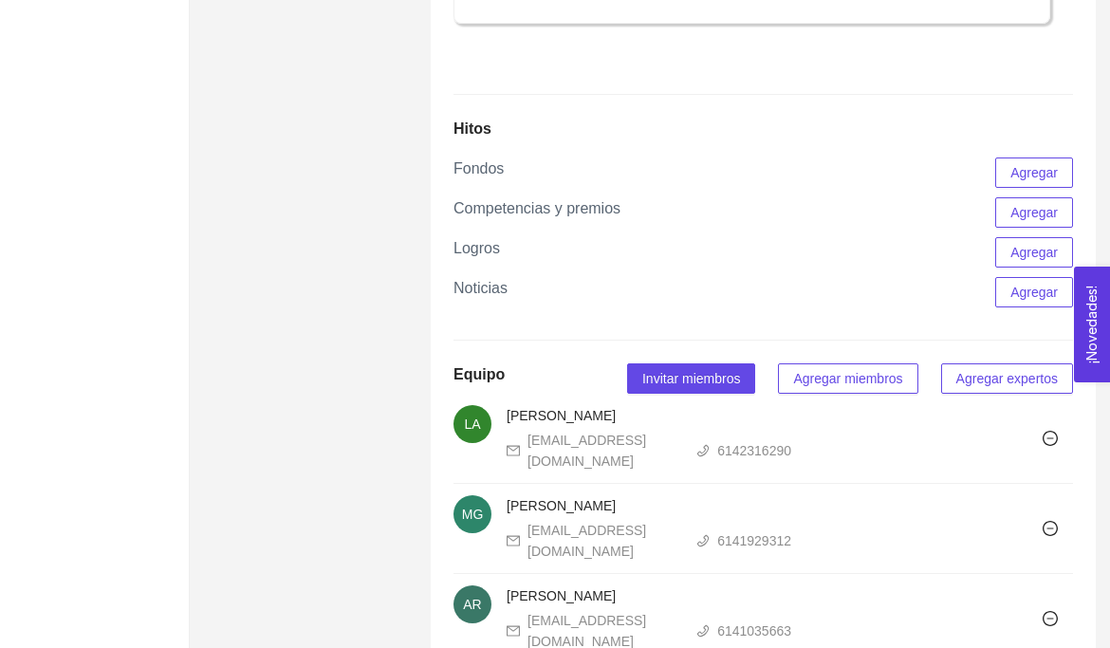
click at [781, 120] on div "Información General Sobre la compañía Hitos Equipo Batches $ 0 MXN Ventas anual…" at bounding box center [763, 146] width 665 height 2375
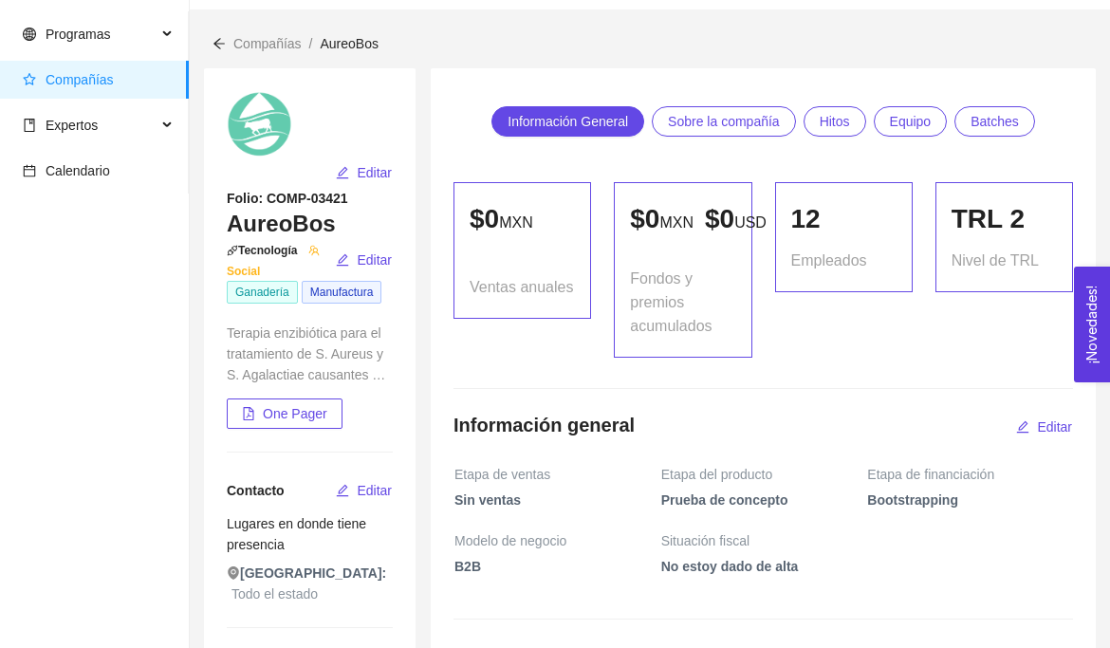
scroll to position [0, 0]
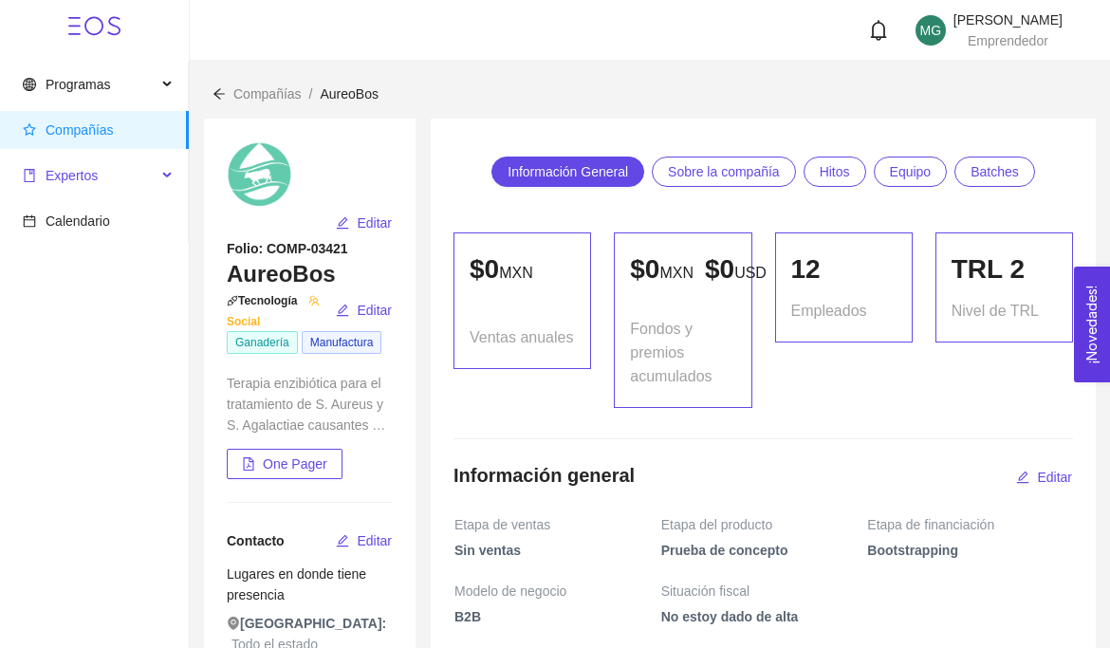
click at [98, 175] on span "Expertos" at bounding box center [72, 175] width 52 height 15
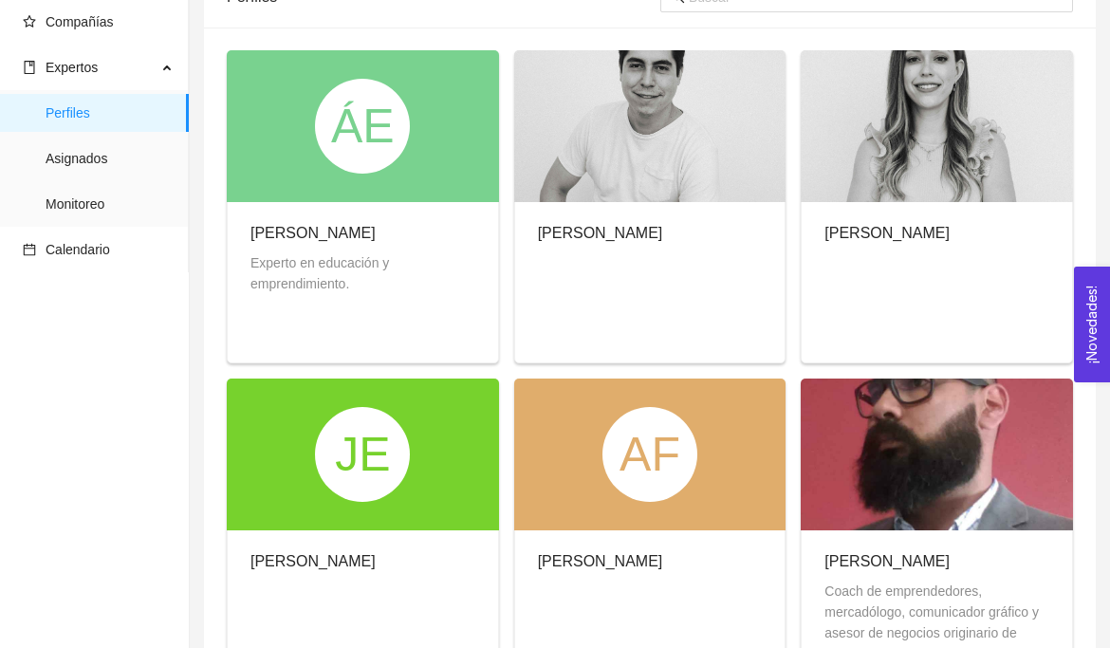
scroll to position [75, 0]
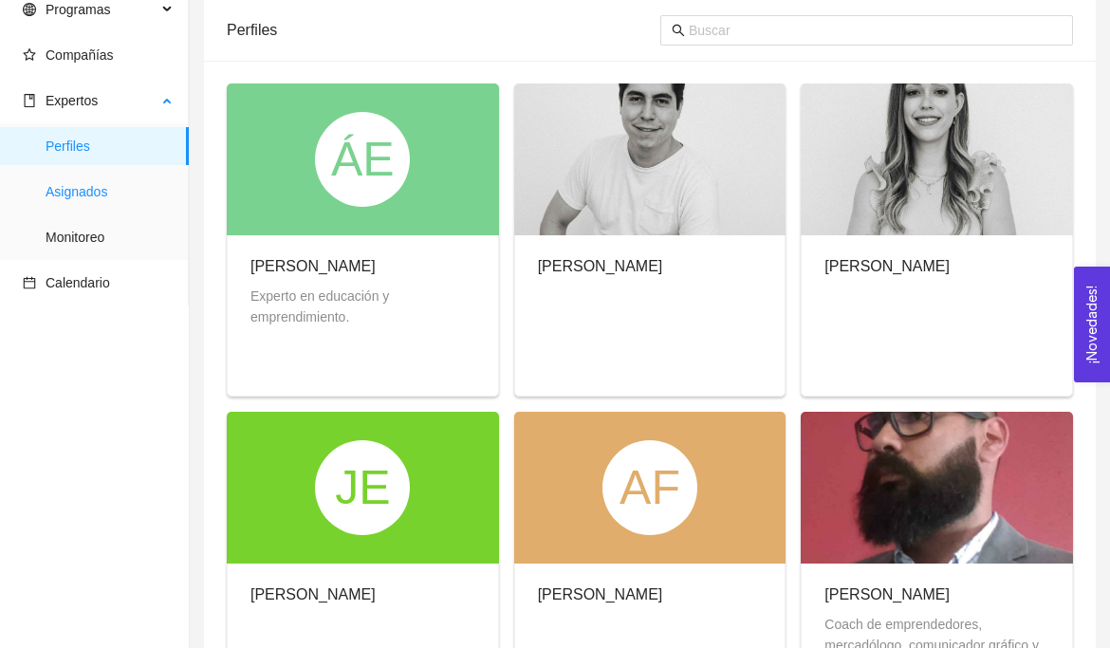
click at [98, 183] on span "Asignados" at bounding box center [110, 192] width 128 height 38
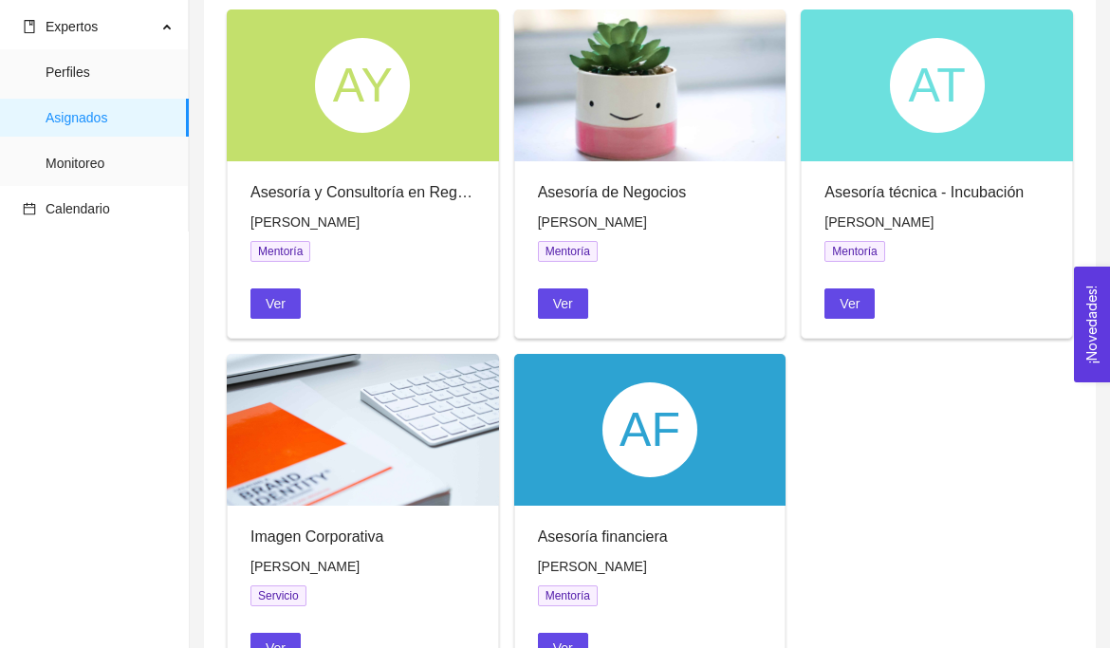
scroll to position [160, 0]
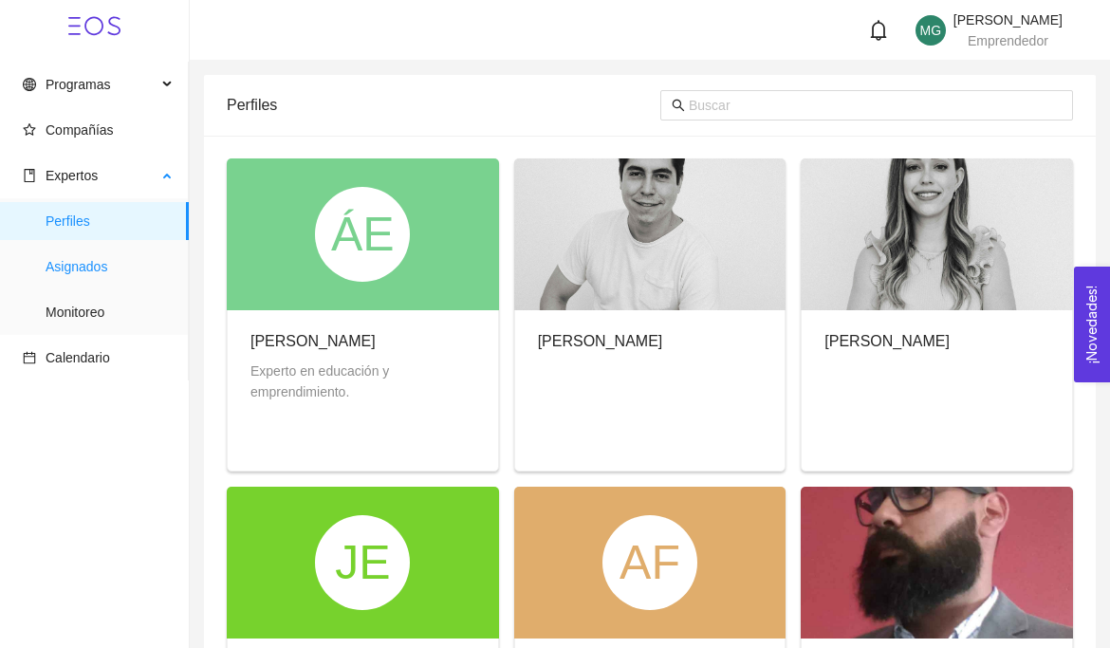
click at [62, 263] on span "Asignados" at bounding box center [110, 267] width 128 height 38
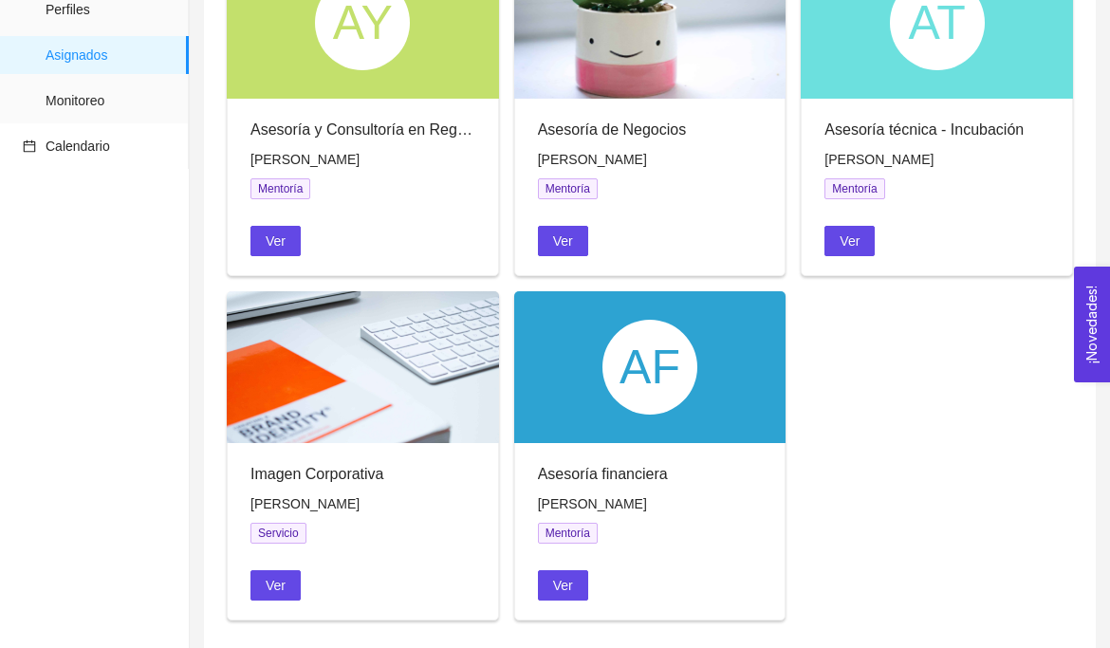
scroll to position [206, 0]
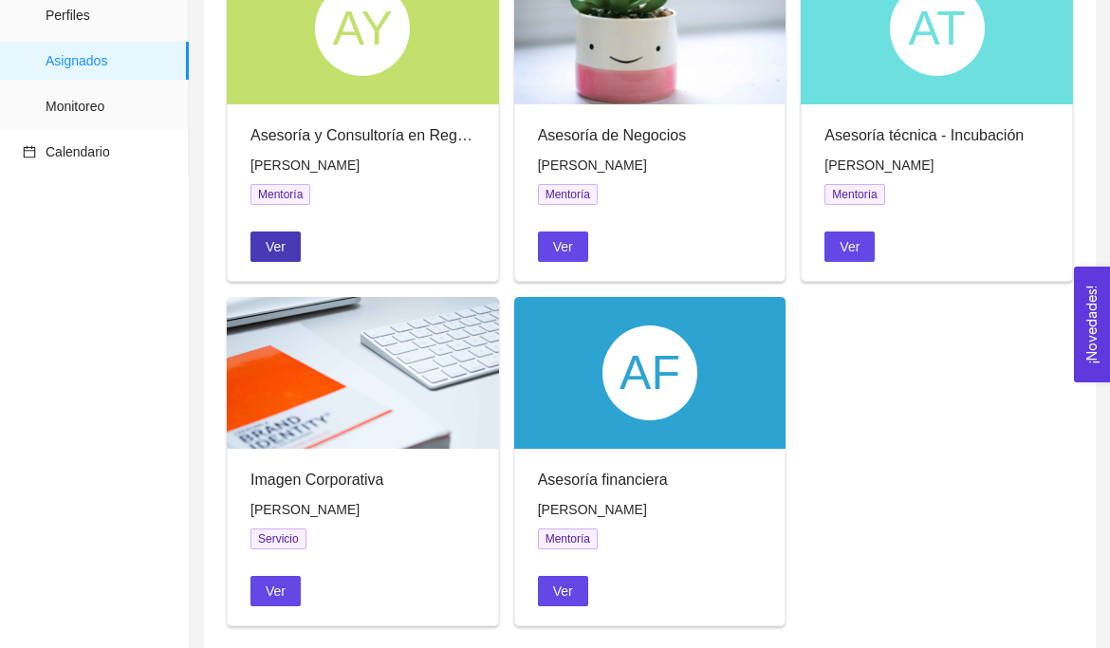
click at [267, 242] on span "Ver" at bounding box center [276, 246] width 20 height 21
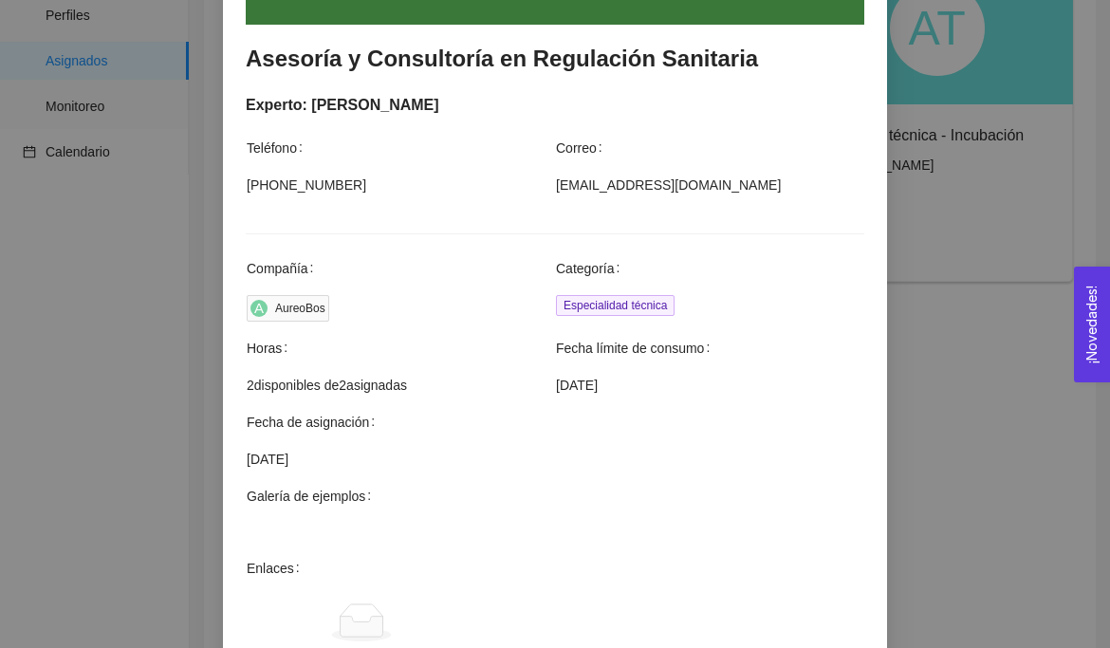
scroll to position [337, 0]
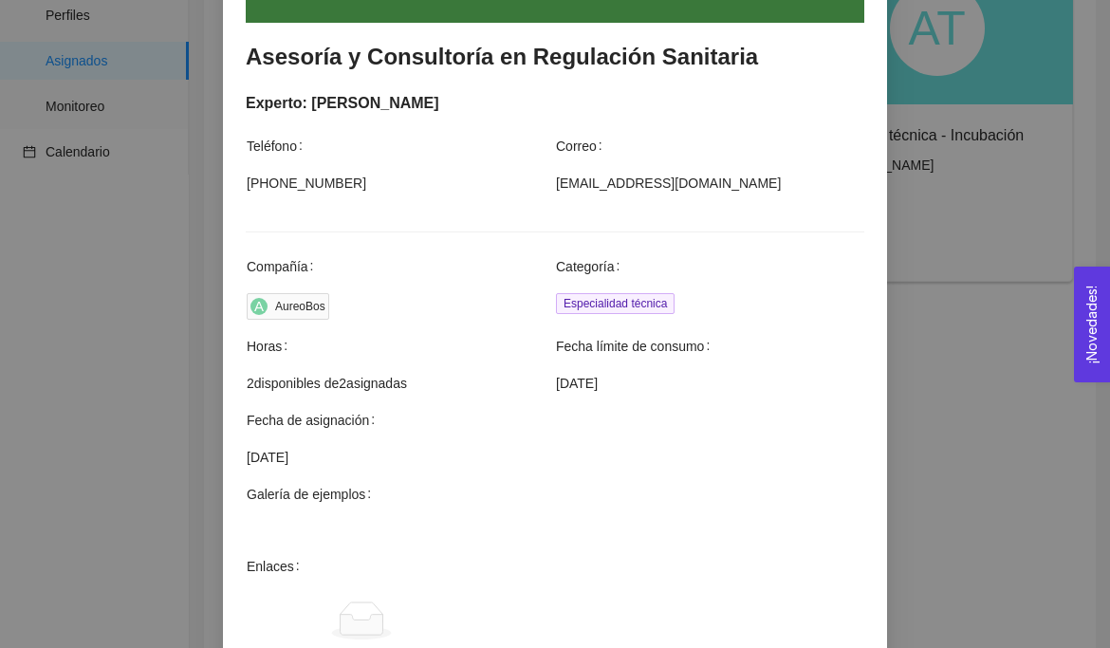
click at [948, 388] on div "Agendar mentoría Asesoría y Consultoría en Regulación Sanitaria Experto: Eduard…" at bounding box center [555, 324] width 1110 height 648
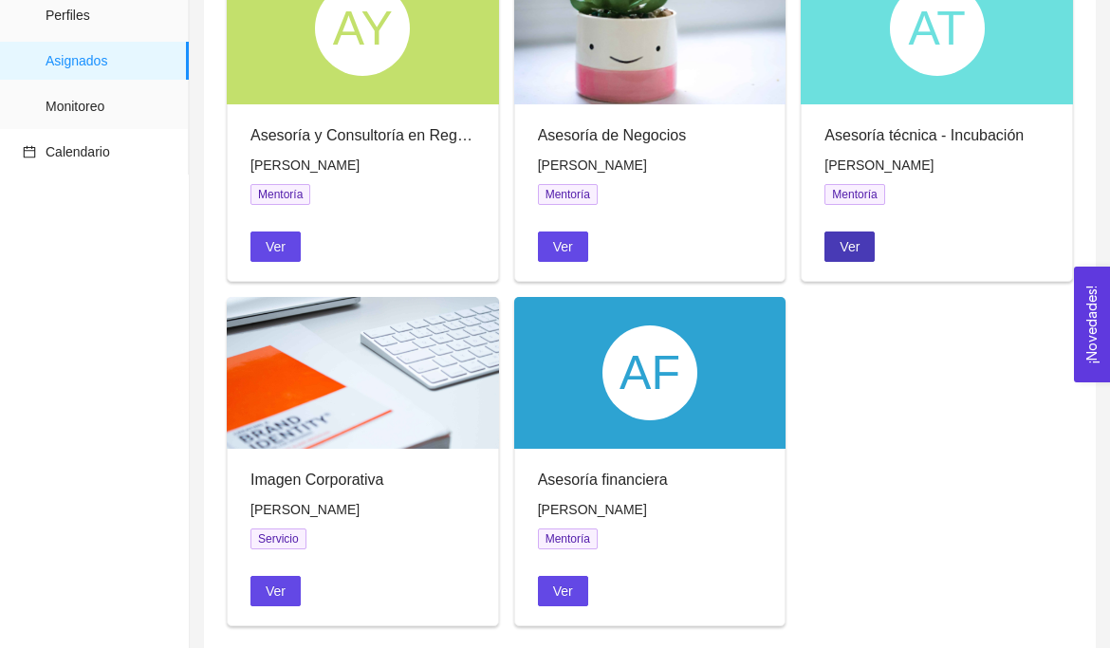
click at [843, 248] on span "Ver" at bounding box center [849, 246] width 20 height 21
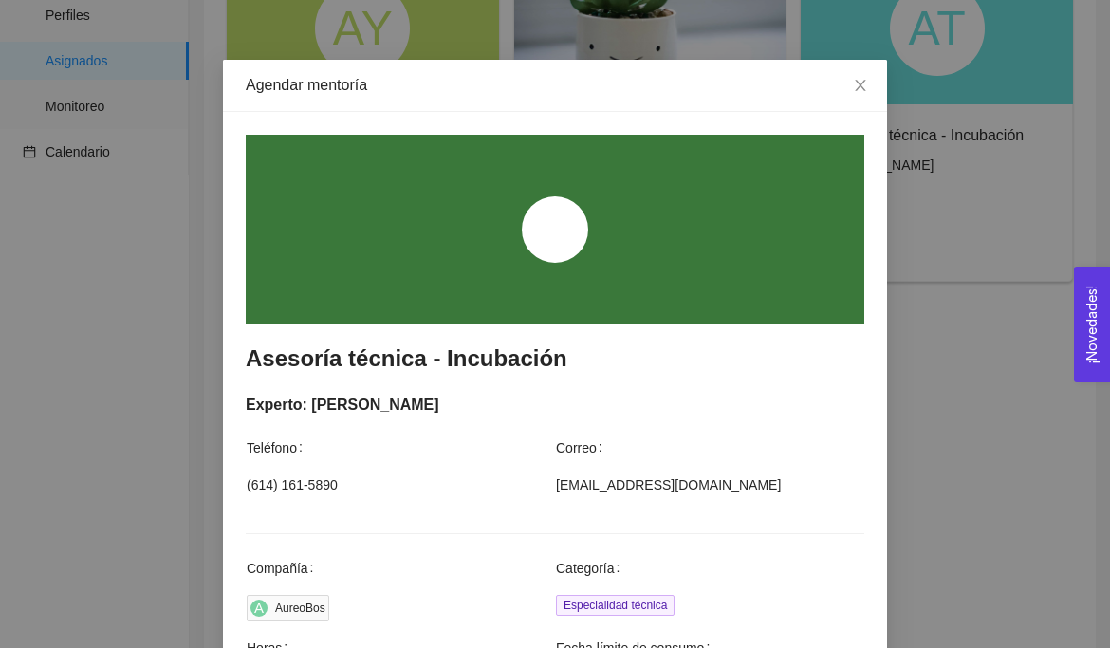
scroll to position [32, 0]
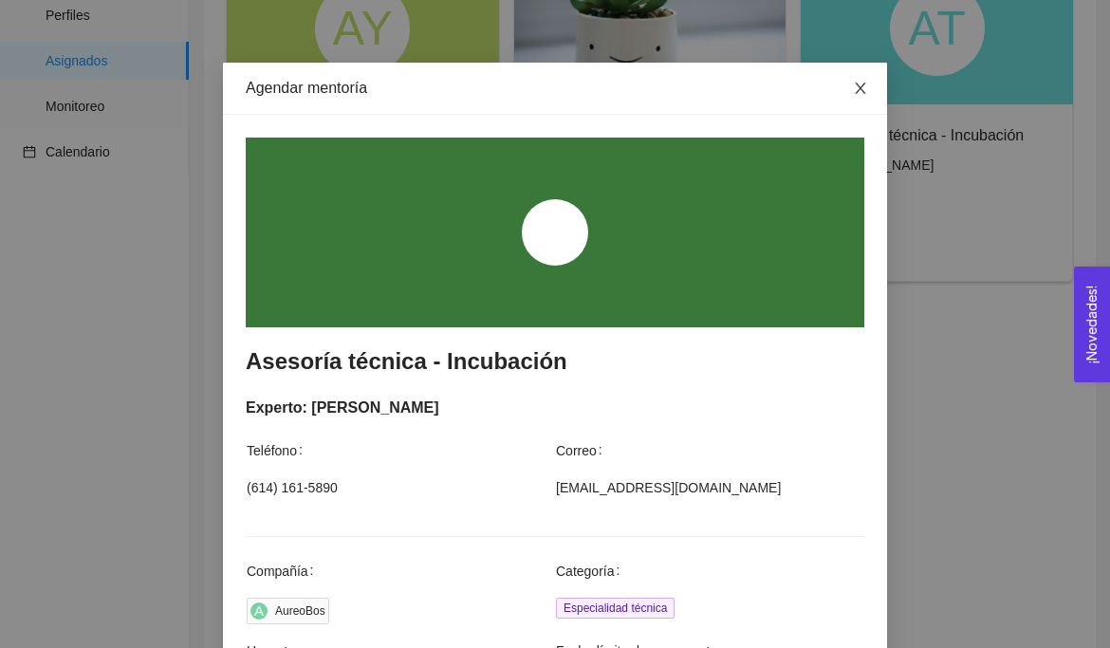
click at [862, 87] on icon "close" at bounding box center [860, 88] width 15 height 15
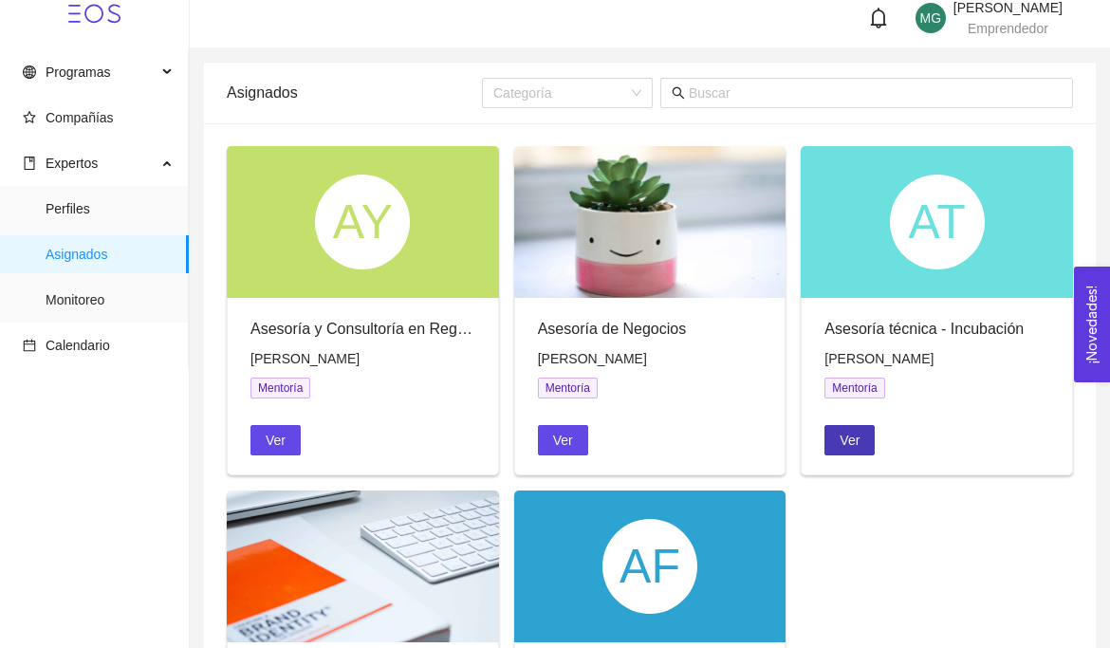
scroll to position [1, 0]
